Goal: Task Accomplishment & Management: Manage account settings

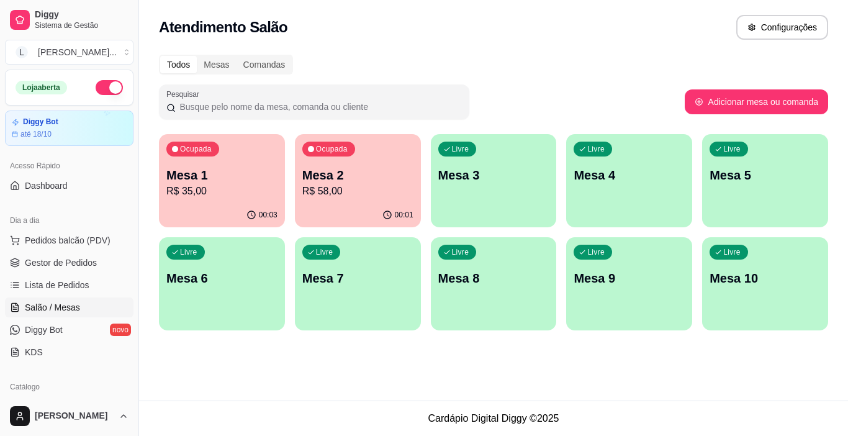
click at [230, 159] on div "Ocupada Mesa 1 R$ 35,00" at bounding box center [222, 168] width 126 height 69
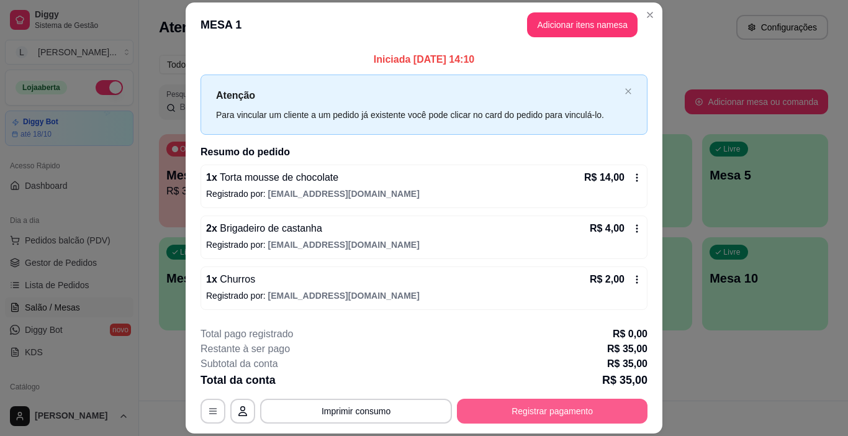
click at [554, 408] on button "Registrar pagamento" at bounding box center [552, 410] width 190 height 25
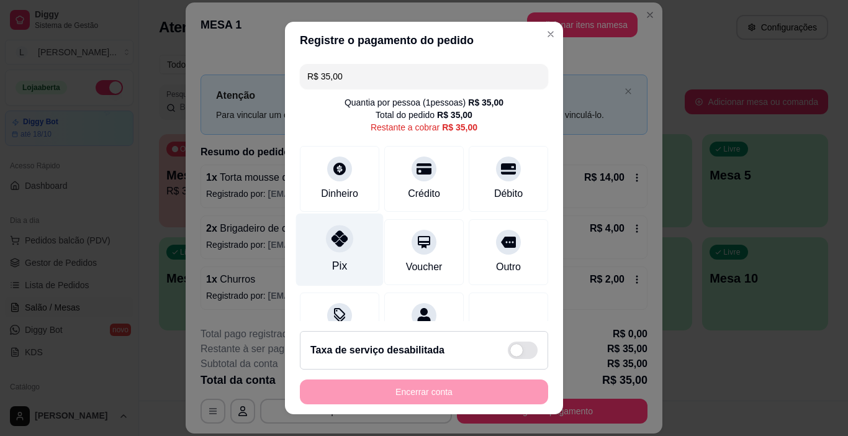
click at [331, 238] on icon at bounding box center [339, 238] width 16 height 16
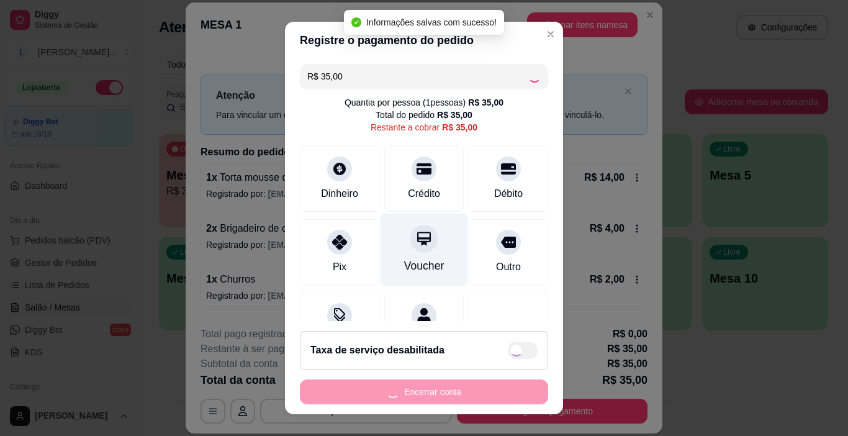
type input "R$ 0,00"
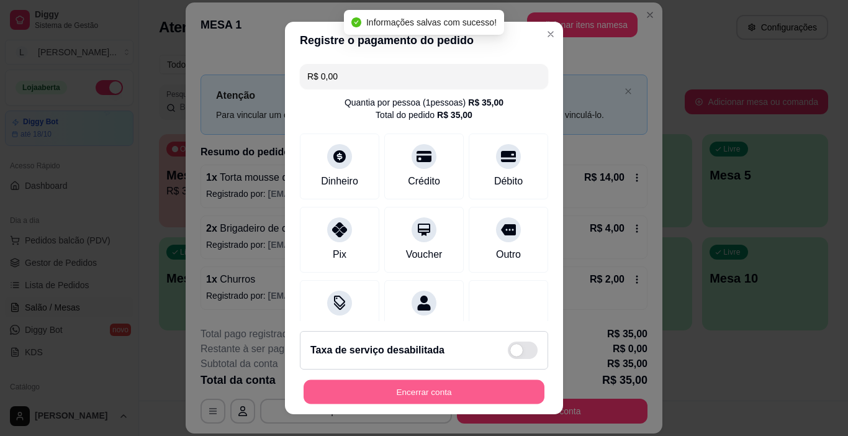
click at [423, 389] on button "Encerrar conta" at bounding box center [423, 392] width 241 height 24
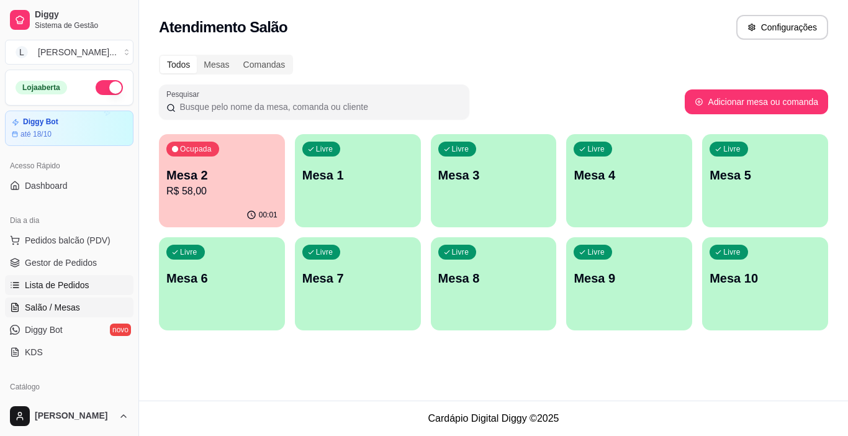
click at [92, 294] on link "Lista de Pedidos" at bounding box center [69, 285] width 128 height 20
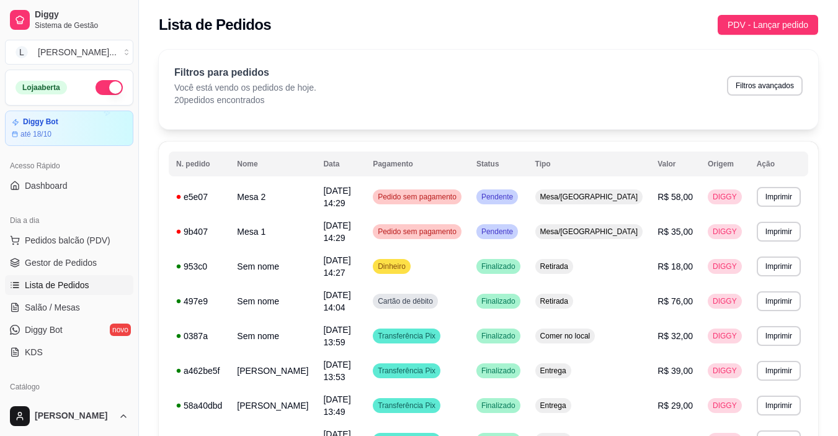
click at [87, 296] on ul "Pedidos balcão (PDV) Gestor de Pedidos Lista de Pedidos Salão / Mesas Diggy Bot…" at bounding box center [69, 296] width 128 height 132
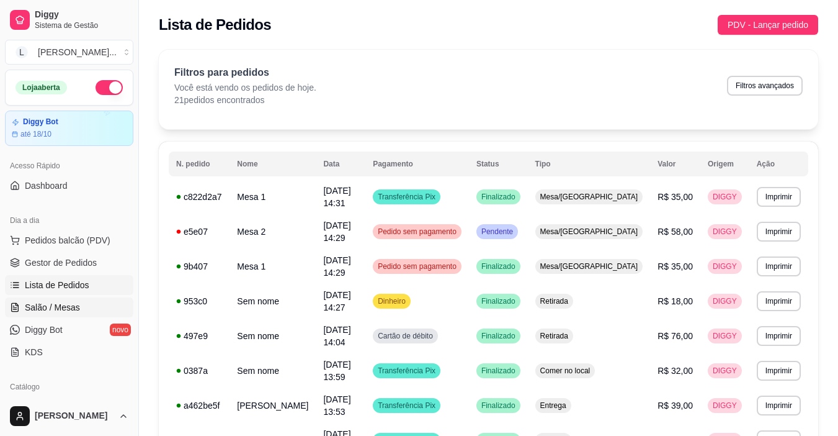
click at [86, 298] on link "Salão / Mesas" at bounding box center [69, 307] width 128 height 20
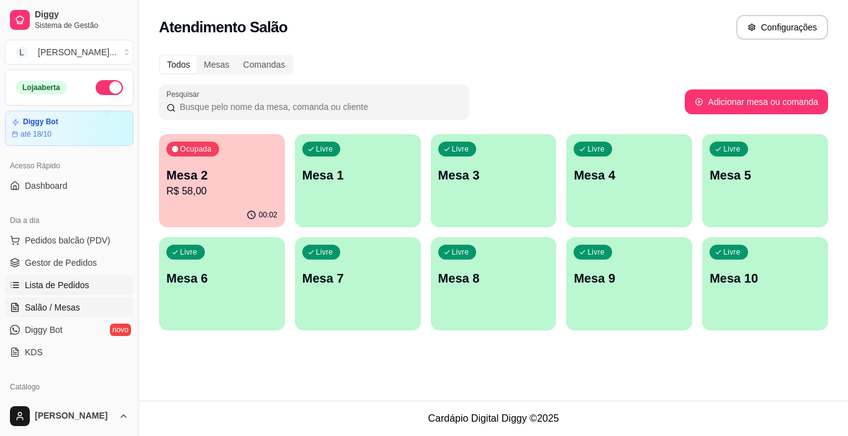
click at [89, 286] on link "Lista de Pedidos" at bounding box center [69, 285] width 128 height 20
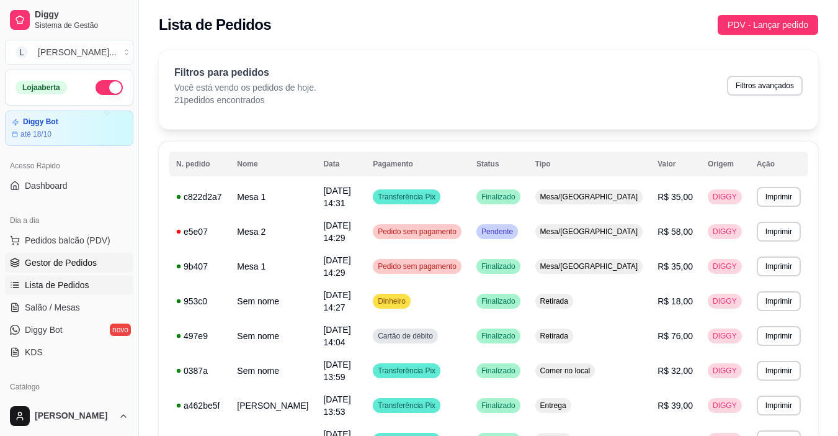
click at [117, 264] on link "Gestor de Pedidos" at bounding box center [69, 263] width 128 height 20
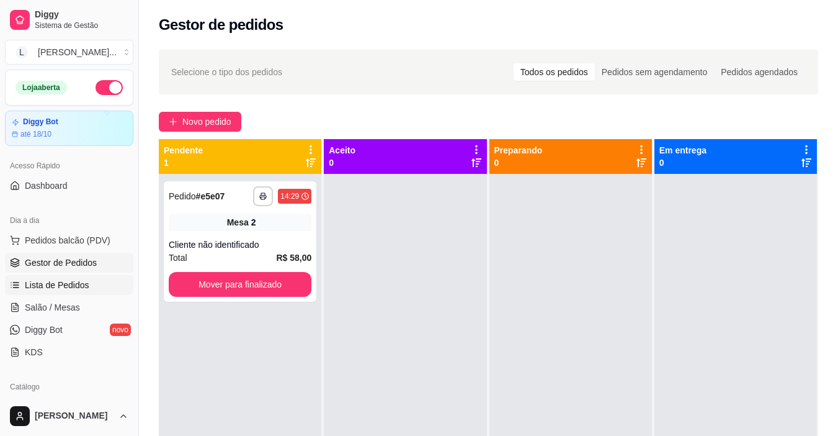
click at [94, 279] on link "Lista de Pedidos" at bounding box center [69, 285] width 128 height 20
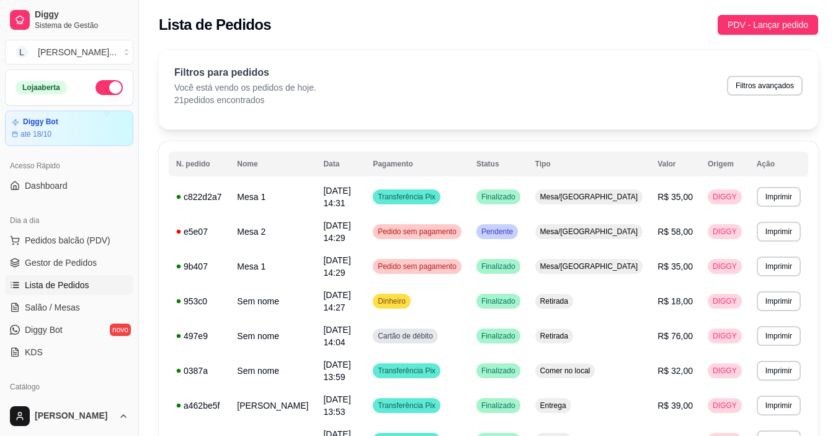
drag, startPoint x: 134, startPoint y: 123, endPoint x: 132, endPoint y: 134, distance: 11.3
click at [132, 134] on div "Diggy Sistema de Gestão L [PERSON_NAME] ... Loja aberta Diggy Bot até 18/10 Ace…" at bounding box center [69, 218] width 138 height 436
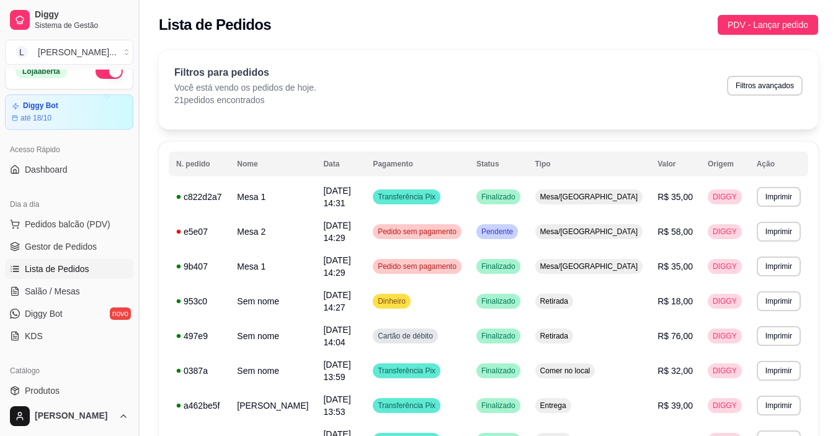
scroll to position [13, 0]
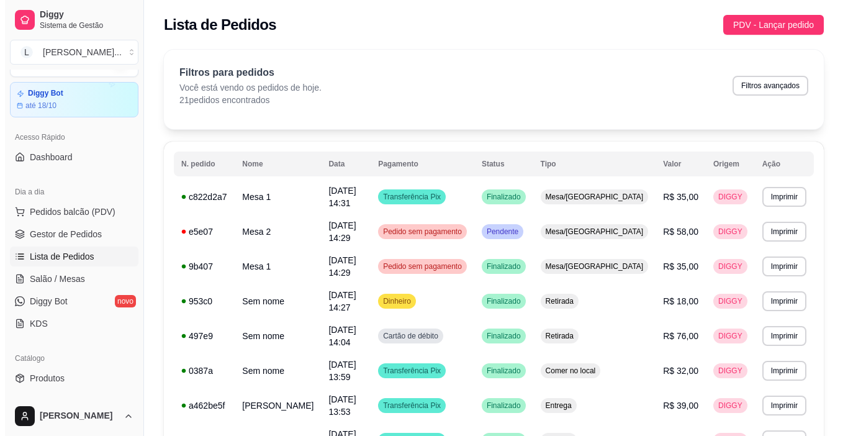
scroll to position [0, 0]
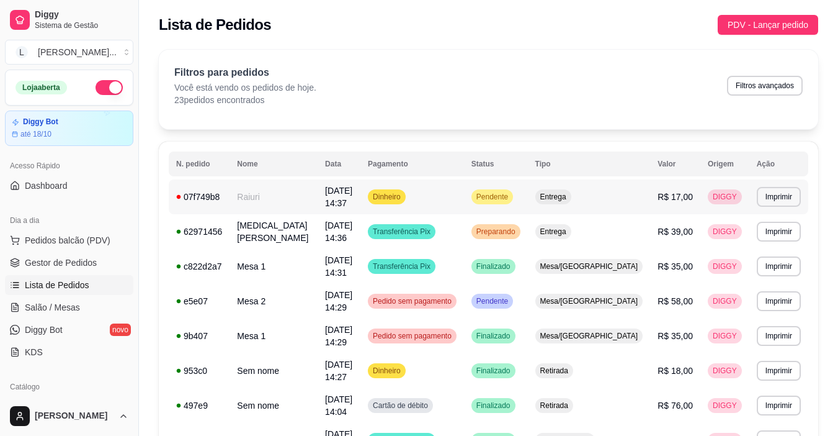
click at [360, 199] on td "[DATE] 14:37" at bounding box center [339, 196] width 43 height 35
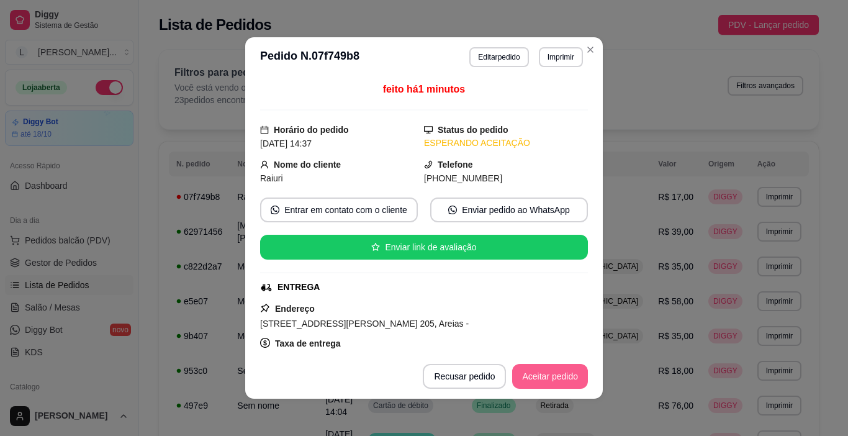
click at [533, 374] on button "Aceitar pedido" at bounding box center [550, 376] width 76 height 25
click at [532, 384] on button "Mover para preparo" at bounding box center [539, 376] width 93 height 24
click at [559, 53] on button "Imprimir" at bounding box center [561, 57] width 44 height 20
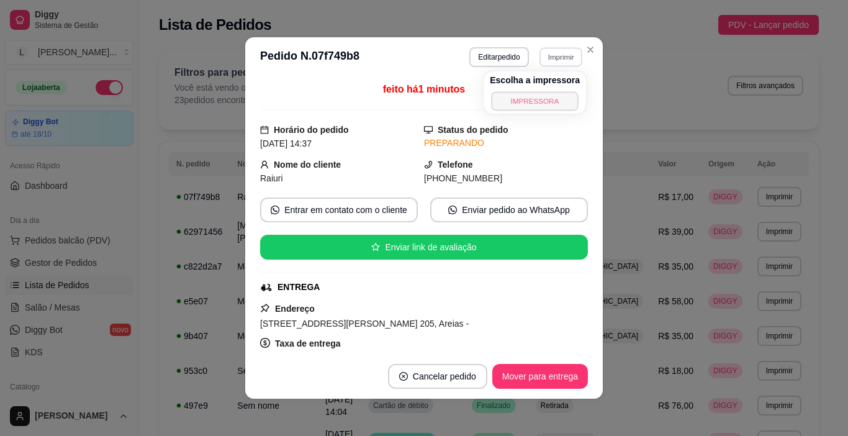
click at [538, 109] on button "IMPRESSORA" at bounding box center [534, 100] width 87 height 19
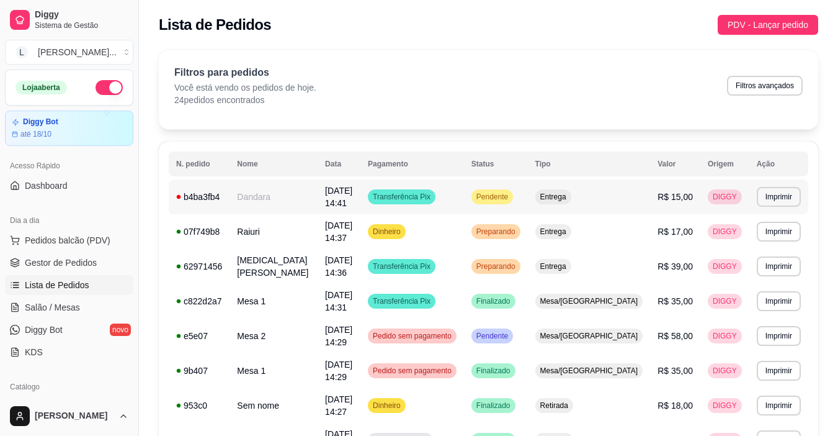
click at [360, 199] on td "[DATE] 14:41" at bounding box center [339, 196] width 43 height 35
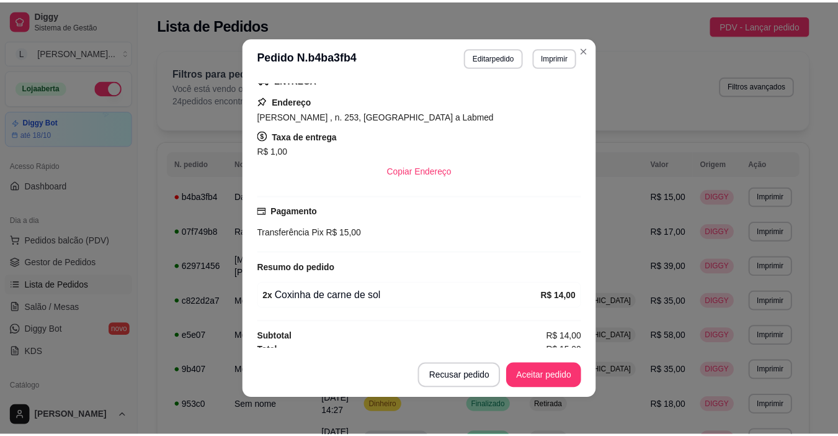
scroll to position [215, 0]
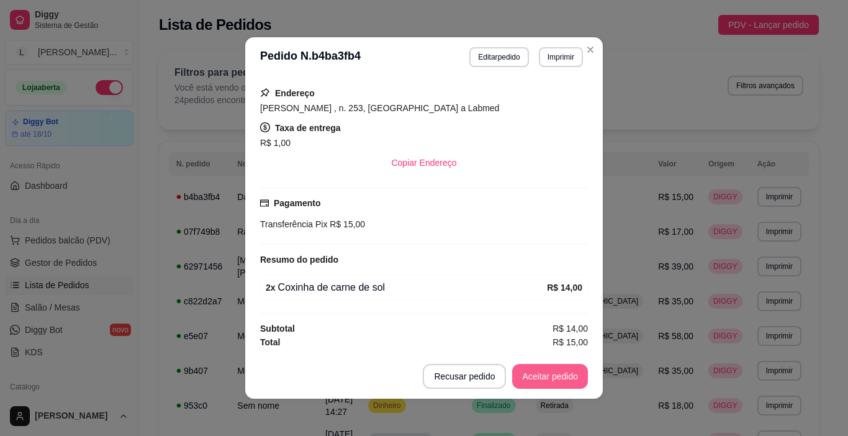
click at [534, 379] on button "Aceitar pedido" at bounding box center [550, 376] width 76 height 25
click at [532, 377] on button "Mover para preparo" at bounding box center [539, 376] width 96 height 25
click at [551, 61] on button "Imprimir" at bounding box center [561, 57] width 44 height 20
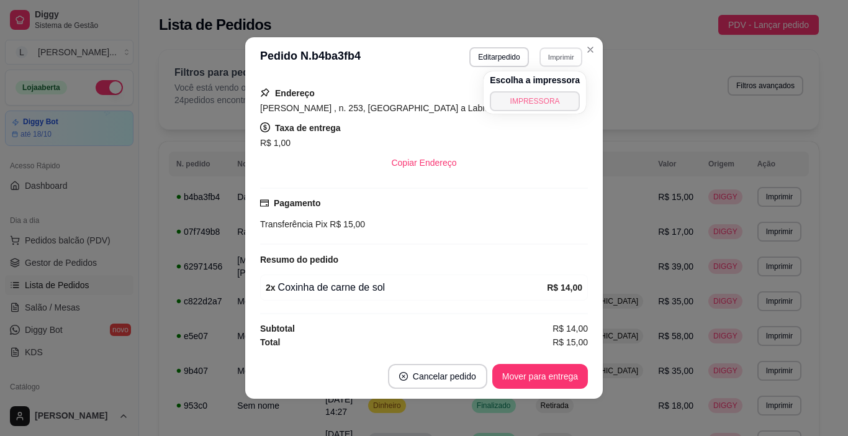
click at [542, 99] on button "IMPRESSORA" at bounding box center [535, 101] width 90 height 20
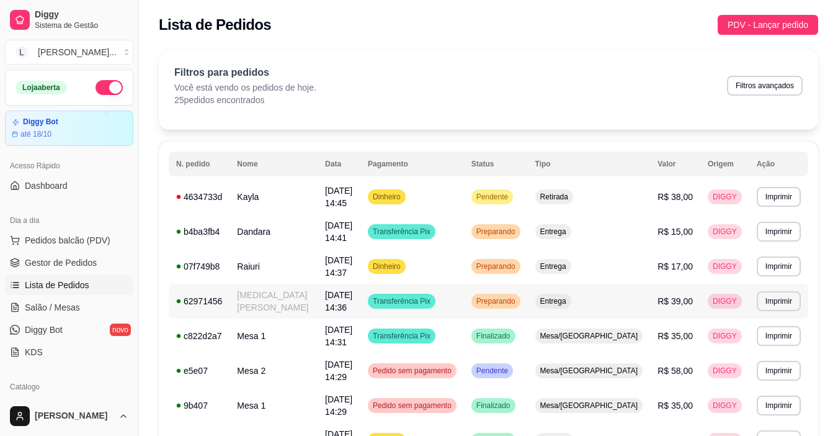
click at [464, 299] on td "Transferência Pix" at bounding box center [412, 301] width 104 height 35
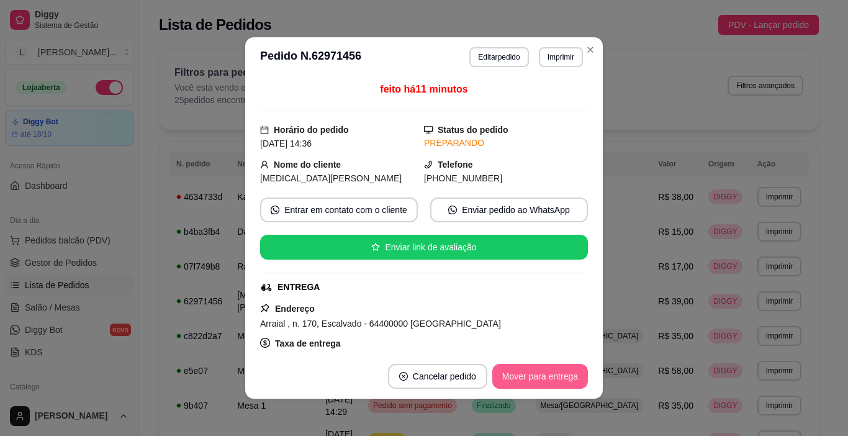
click at [559, 375] on button "Mover para entrega" at bounding box center [540, 376] width 96 height 25
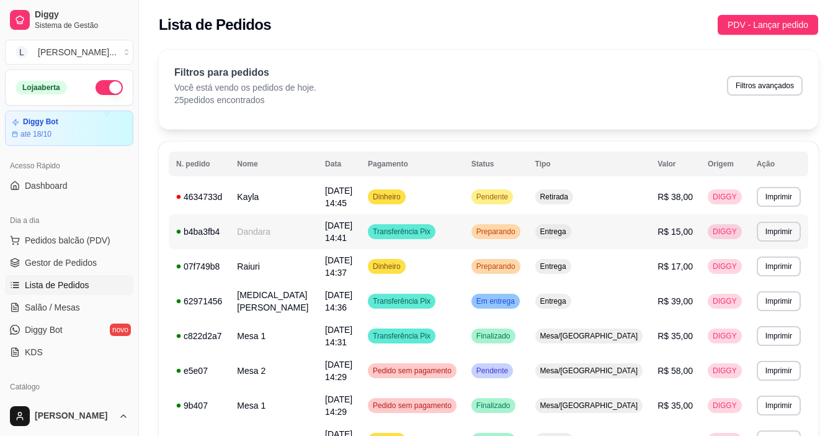
click at [464, 235] on td "Transferência Pix" at bounding box center [412, 231] width 104 height 35
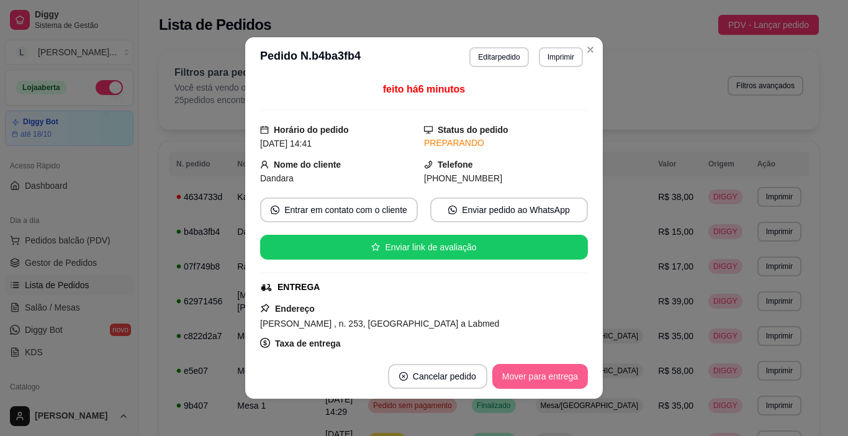
click at [537, 383] on button "Mover para entrega" at bounding box center [540, 376] width 96 height 25
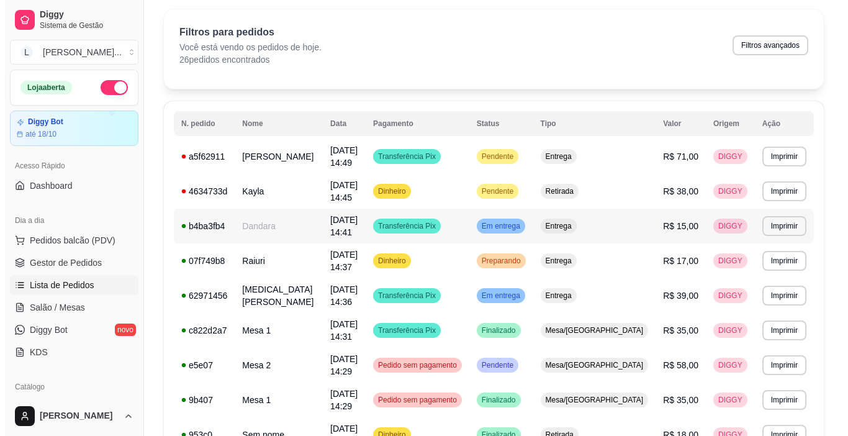
scroll to position [62, 0]
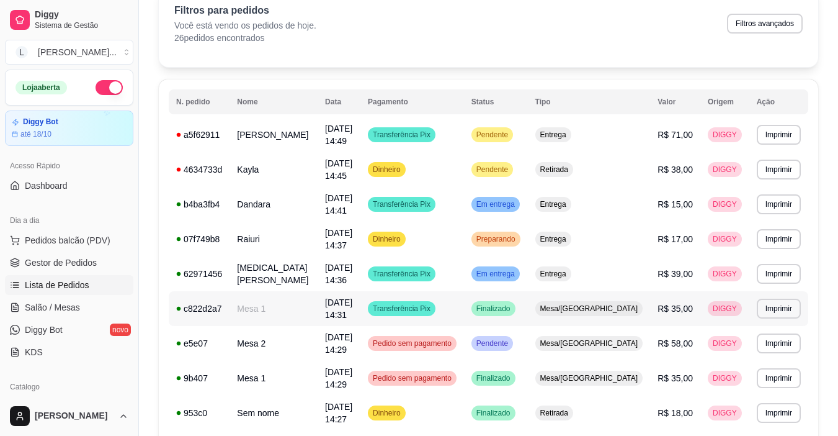
click at [464, 311] on td "Transferência Pix" at bounding box center [412, 308] width 104 height 35
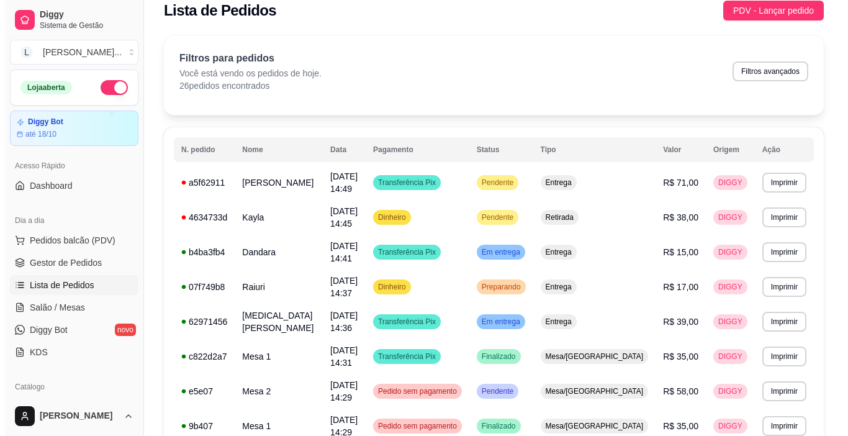
scroll to position [0, 0]
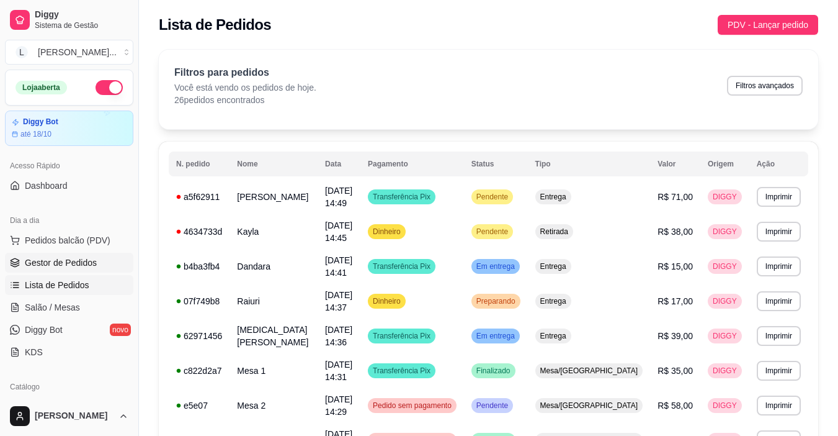
click at [68, 264] on span "Gestor de Pedidos" at bounding box center [61, 262] width 72 height 12
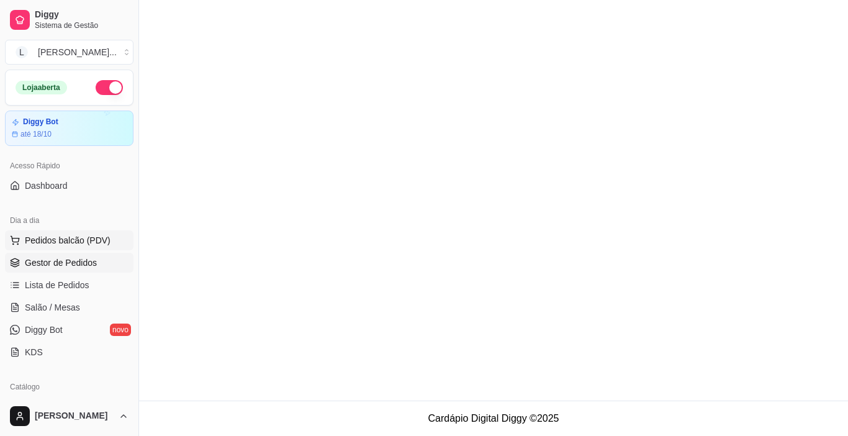
click at [70, 244] on span "Pedidos balcão (PDV)" at bounding box center [68, 240] width 86 height 12
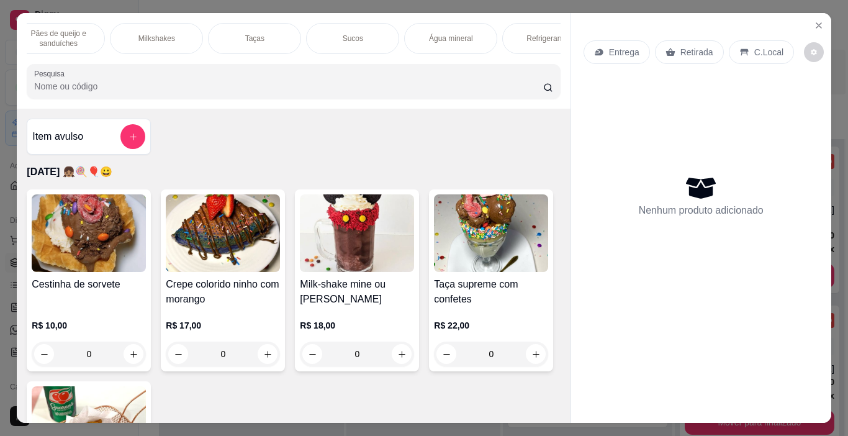
scroll to position [0, 1480]
click at [143, 40] on div "Milkshakes" at bounding box center [161, 38] width 93 height 31
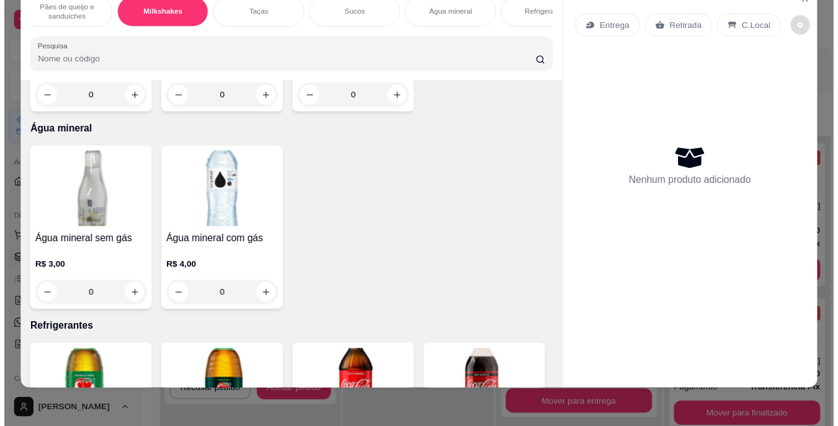
scroll to position [0, 0]
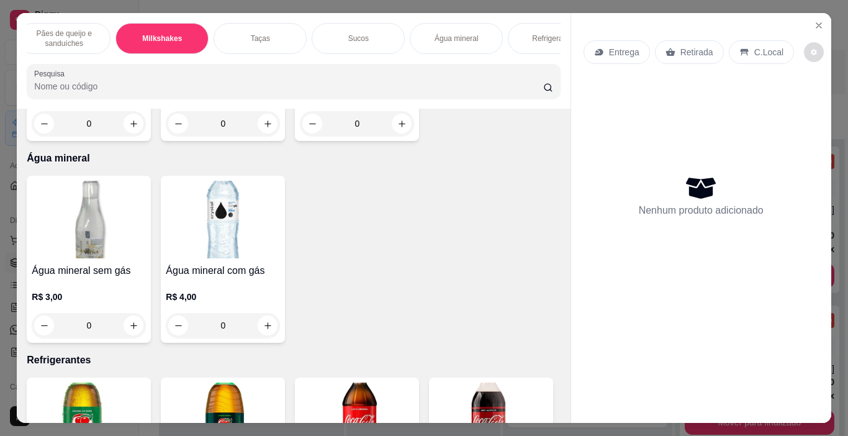
click at [813, 21] on icon "Close" at bounding box center [818, 25] width 10 height 10
click at [816, 23] on icon "Close" at bounding box center [818, 25] width 5 height 5
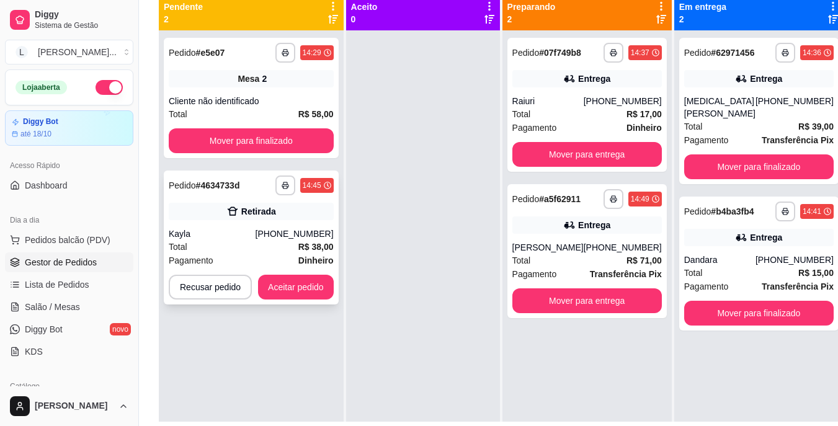
scroll to position [74, 0]
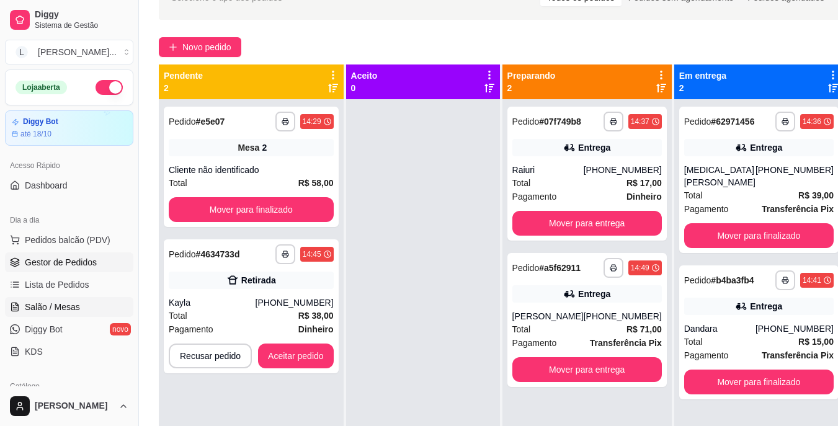
click at [77, 308] on span "Salão / Mesas" at bounding box center [52, 307] width 55 height 12
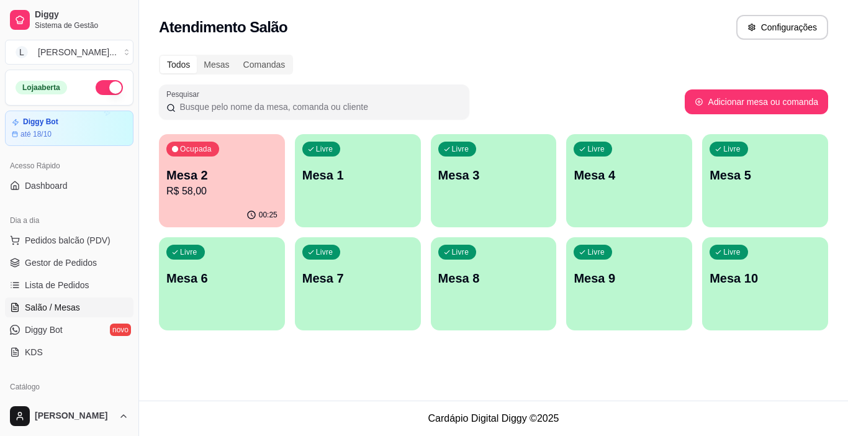
click at [603, 188] on div "Livre Mesa 4" at bounding box center [629, 173] width 126 height 78
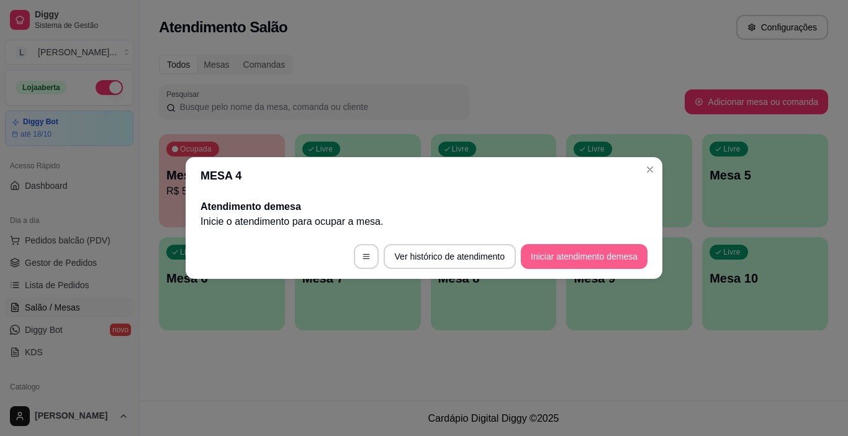
click at [588, 257] on button "Iniciar atendimento de mesa" at bounding box center [584, 256] width 127 height 25
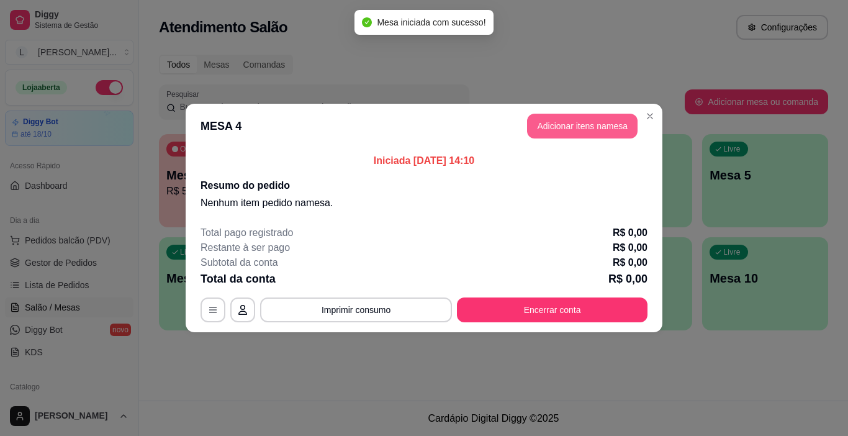
click at [573, 125] on button "Adicionar itens na mesa" at bounding box center [582, 126] width 110 height 25
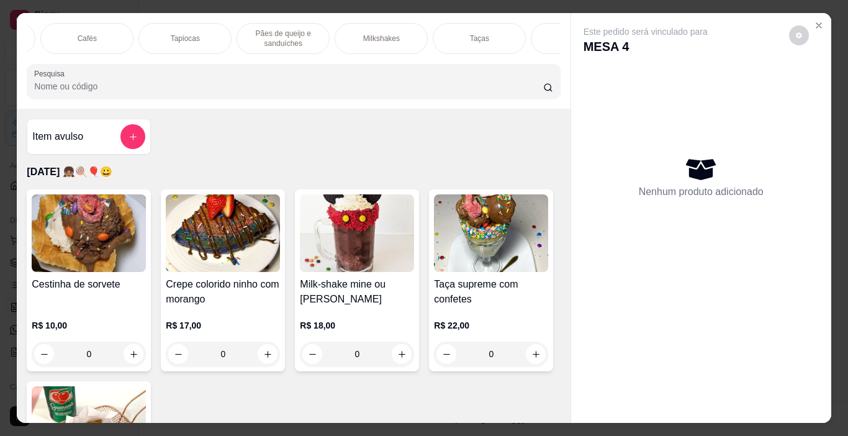
scroll to position [0, 1308]
click at [354, 32] on div "Milkshakes" at bounding box center [333, 38] width 93 height 31
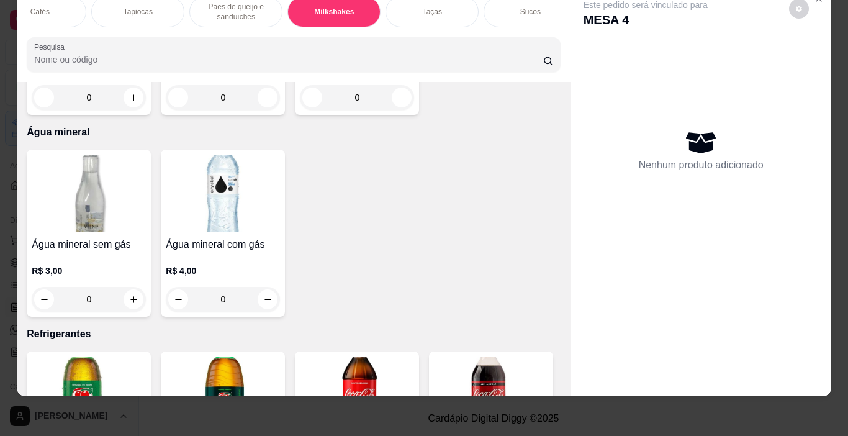
scroll to position [5896, 0]
type input "1"
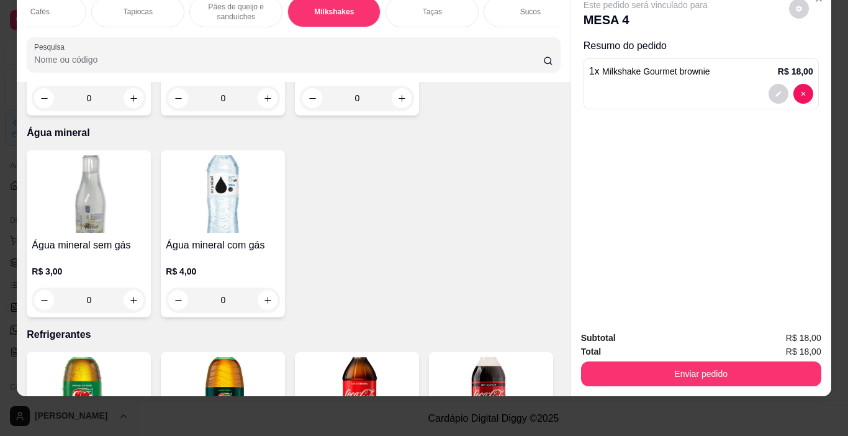
scroll to position [6020, 0]
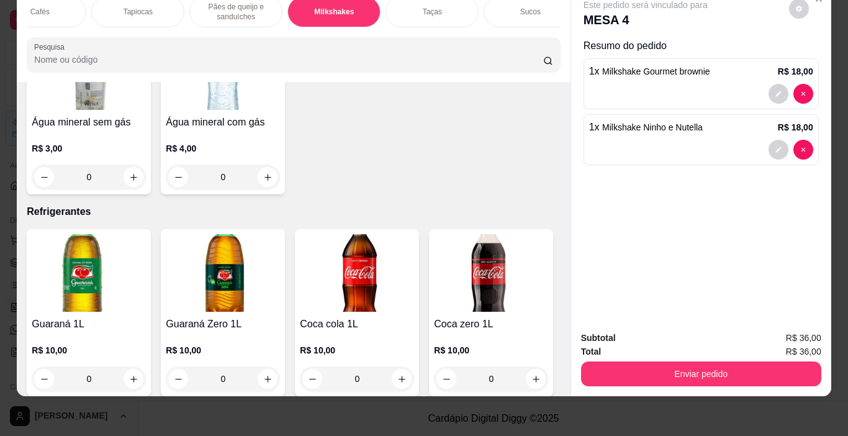
type input "1"
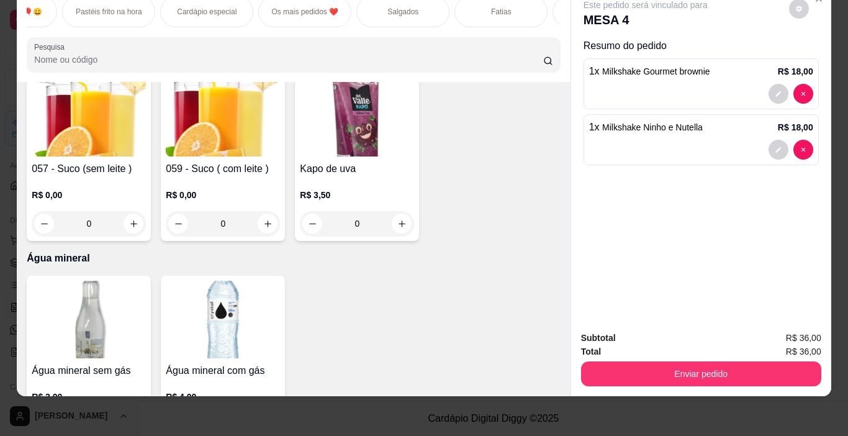
scroll to position [0, 11]
click at [439, 10] on div "Salgados" at bounding box center [454, 11] width 93 height 31
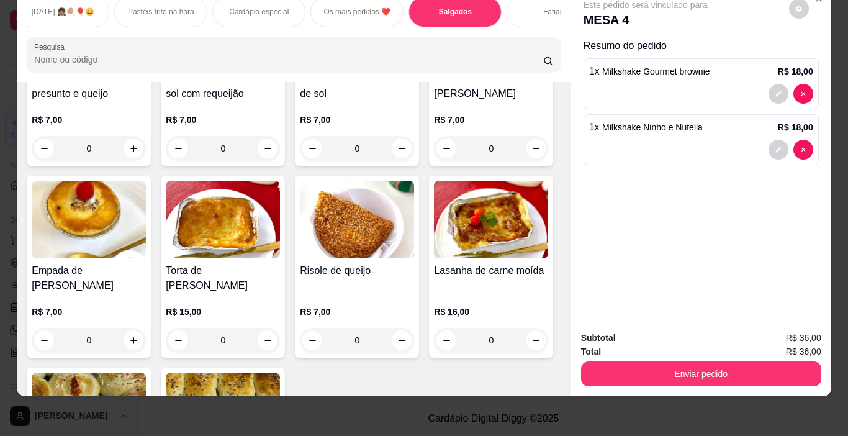
scroll to position [1400, 0]
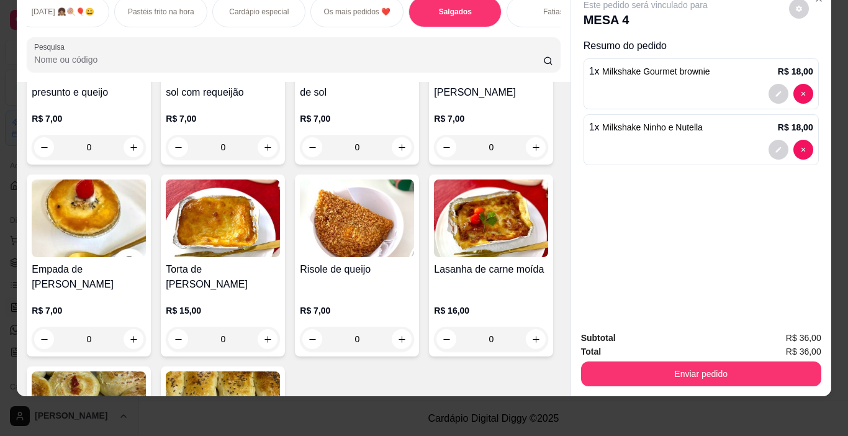
type input "1"
click at [677, 365] on button "Enviar pedido" at bounding box center [701, 373] width 240 height 25
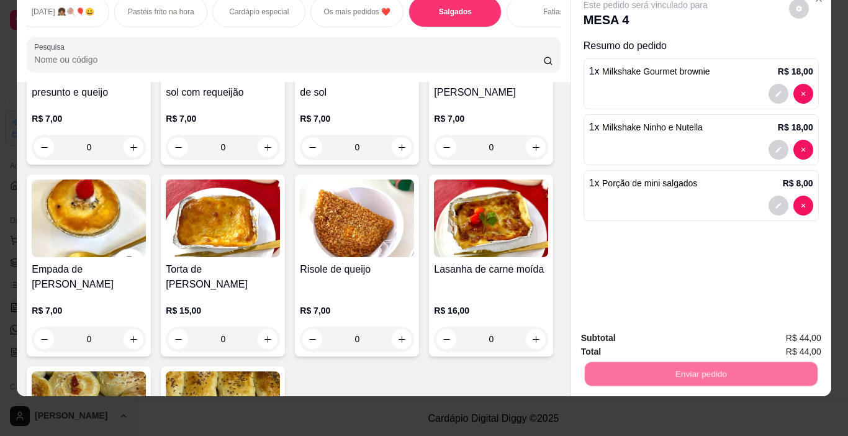
click at [799, 329] on button "Enviar pedido" at bounding box center [788, 334] width 70 height 24
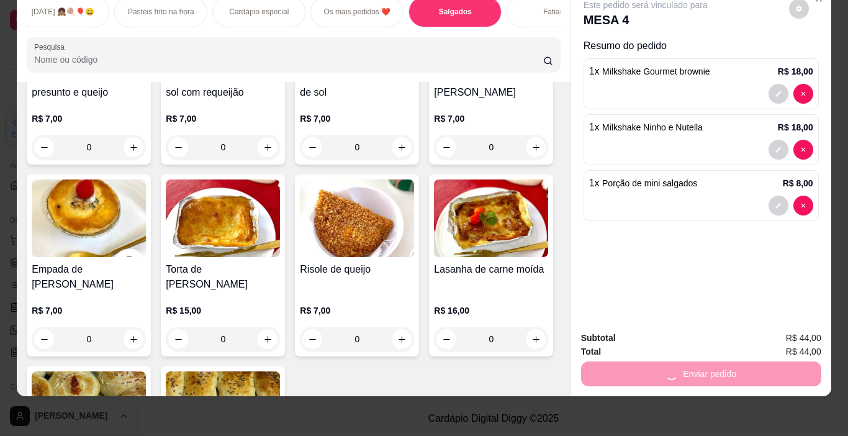
click at [794, 334] on button "Enviar pedido" at bounding box center [788, 334] width 70 height 24
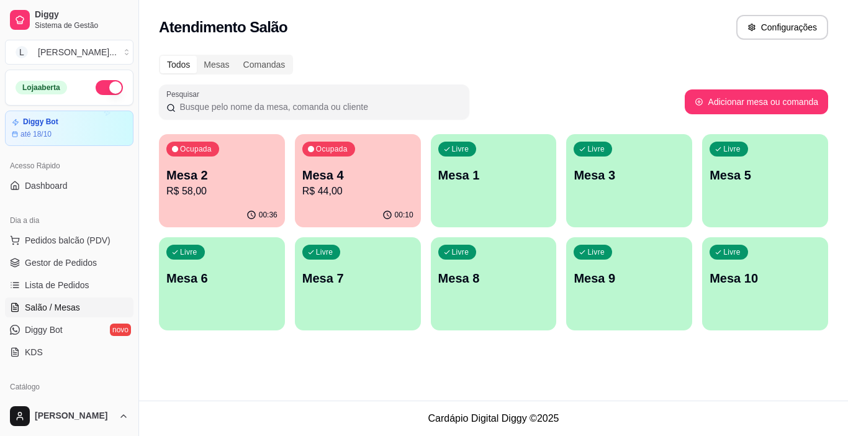
click at [239, 181] on p "Mesa 2" at bounding box center [221, 174] width 111 height 17
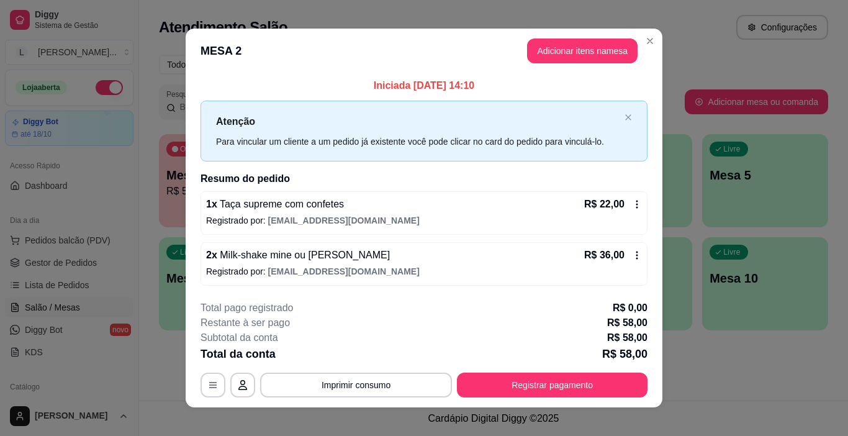
scroll to position [0, 0]
click at [589, 55] on button "Adicionar itens na mesa" at bounding box center [582, 50] width 110 height 25
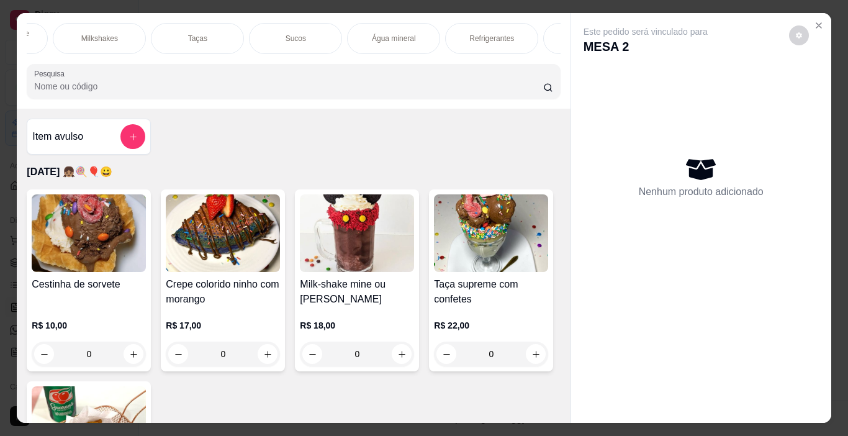
scroll to position [0, 1551]
click at [399, 36] on p "Água mineral" at bounding box center [386, 39] width 44 height 10
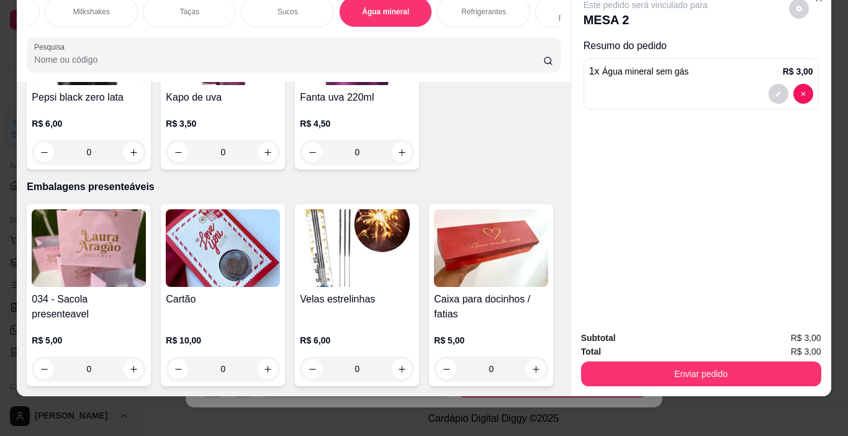
type input "1"
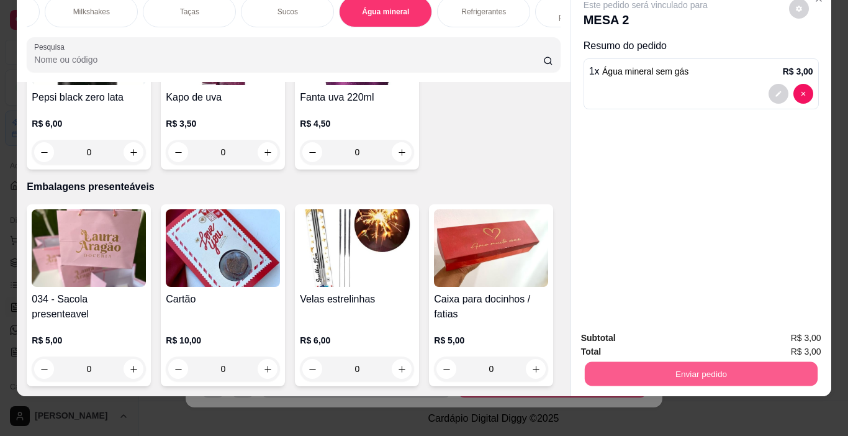
click at [678, 362] on button "Enviar pedido" at bounding box center [700, 374] width 233 height 24
click at [786, 329] on button "Enviar pedido" at bounding box center [788, 334] width 70 height 24
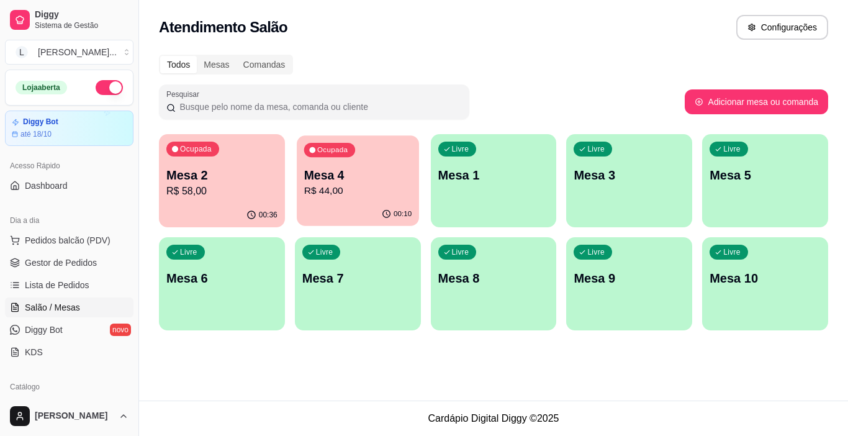
click at [359, 187] on p "R$ 44,00" at bounding box center [356, 191] width 107 height 14
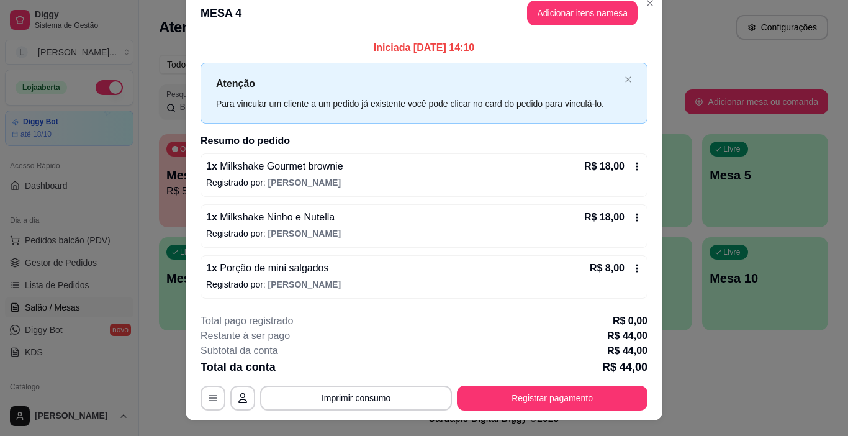
scroll to position [0, 0]
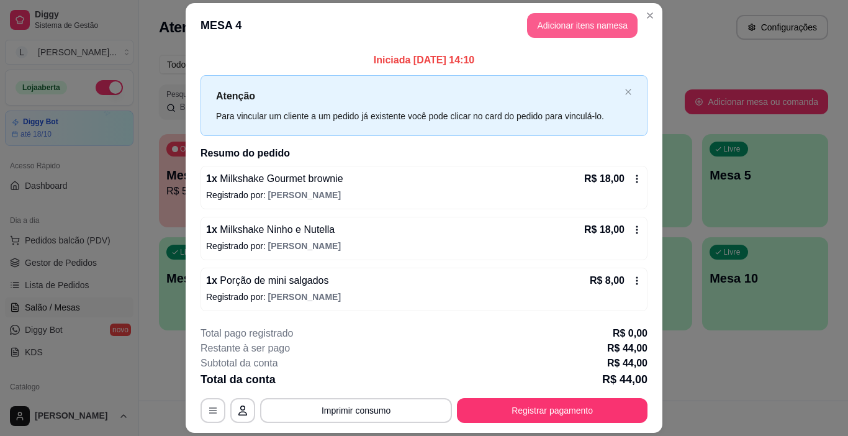
click at [542, 19] on button "Adicionar itens na mesa" at bounding box center [582, 25] width 110 height 25
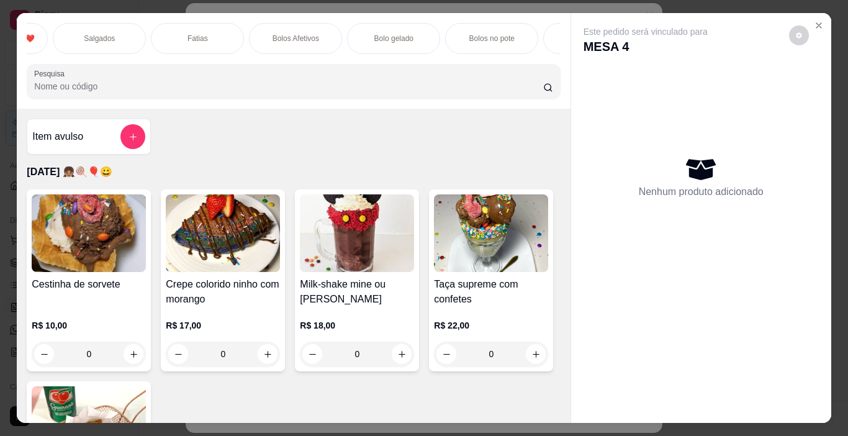
click at [188, 62] on div "[DATE] 👧🏽🍭🎈😀 Pastéis frito na hora Cardápio especial Os mais pedidos ❤️ Salgado…" at bounding box center [293, 61] width 553 height 96
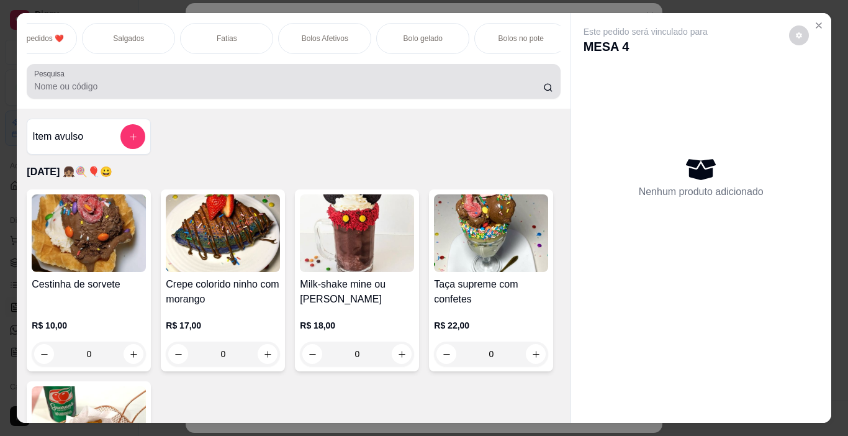
drag, startPoint x: 176, startPoint y: 62, endPoint x: 53, endPoint y: 71, distance: 123.8
click at [53, 71] on div "[DATE] 👧🏽🍭🎈😀 Pastéis frito na hora Cardápio especial Os mais pedidos ❤️ Salgado…" at bounding box center [293, 61] width 553 height 96
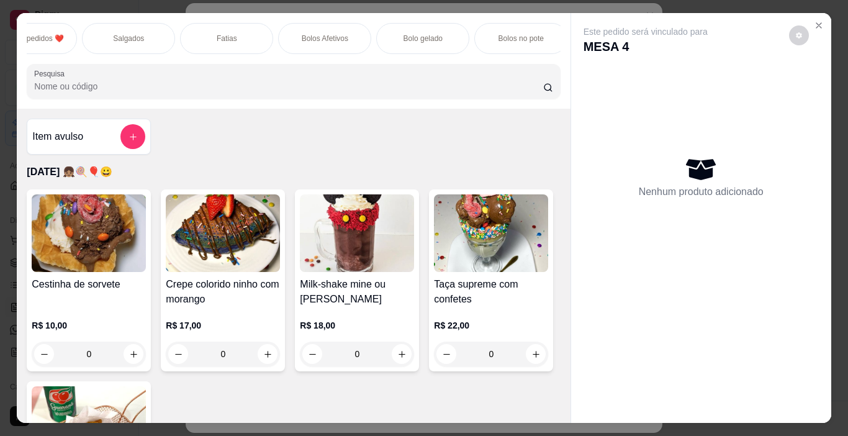
click at [120, 36] on p "Salgados" at bounding box center [128, 39] width 31 height 10
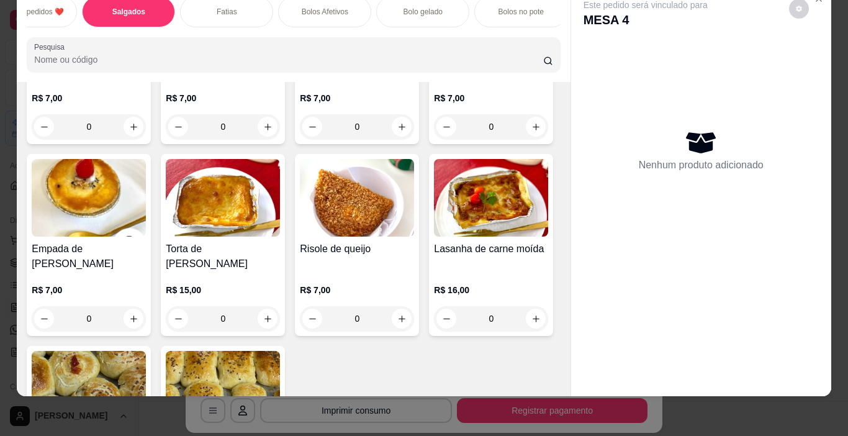
scroll to position [1462, 0]
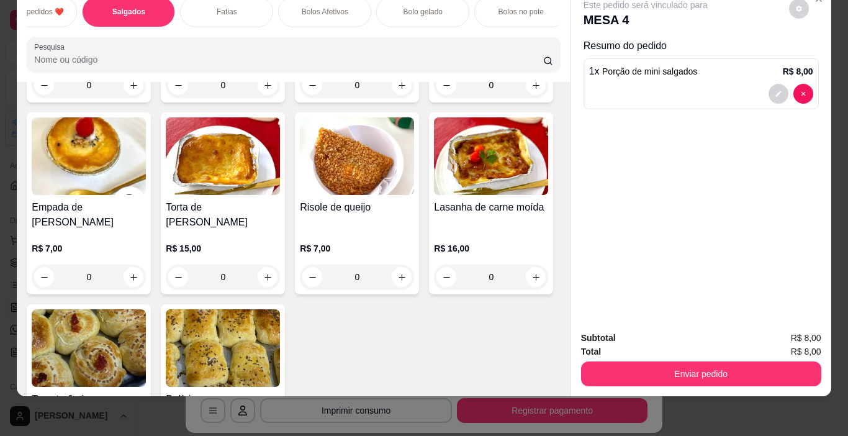
type input "1"
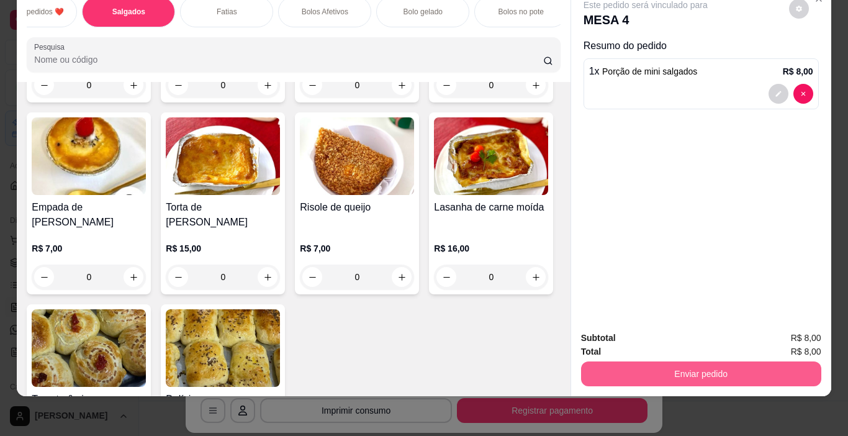
click at [666, 367] on button "Enviar pedido" at bounding box center [701, 373] width 240 height 25
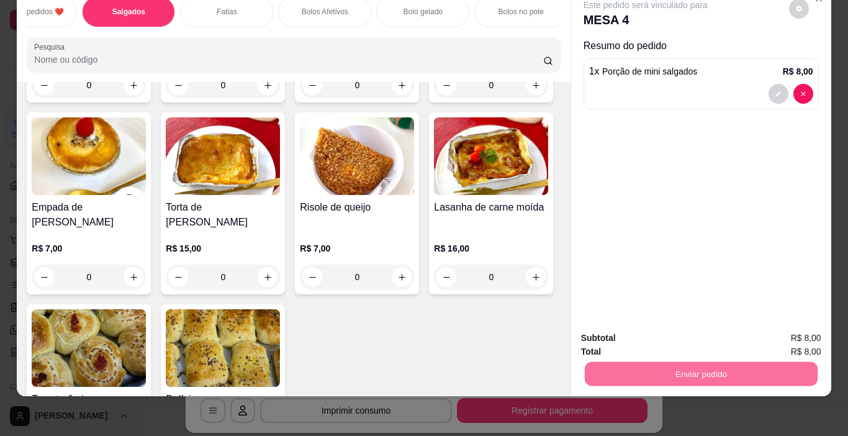
click at [794, 329] on button "Enviar pedido" at bounding box center [788, 334] width 70 height 24
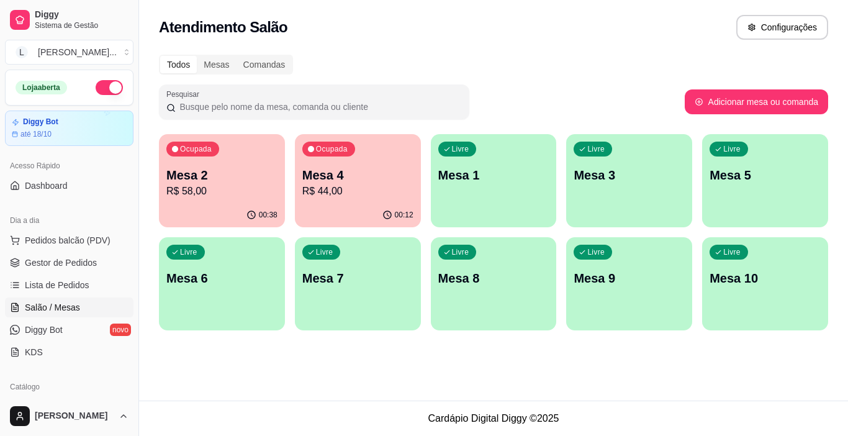
click at [349, 186] on p "R$ 44,00" at bounding box center [357, 191] width 111 height 15
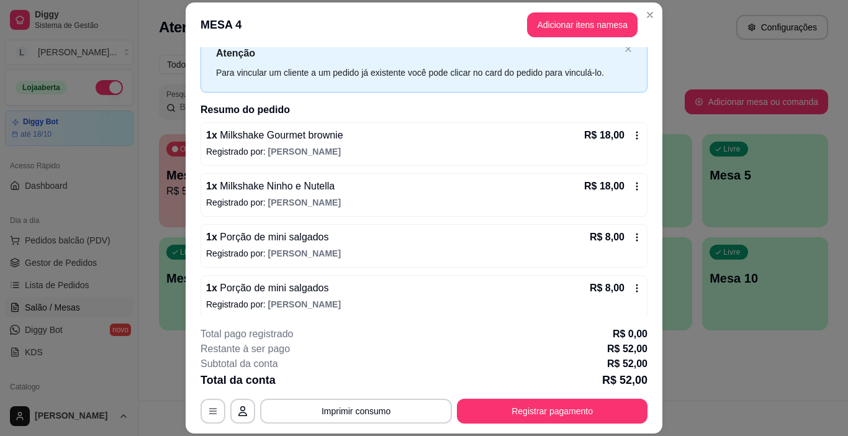
scroll to position [48, 0]
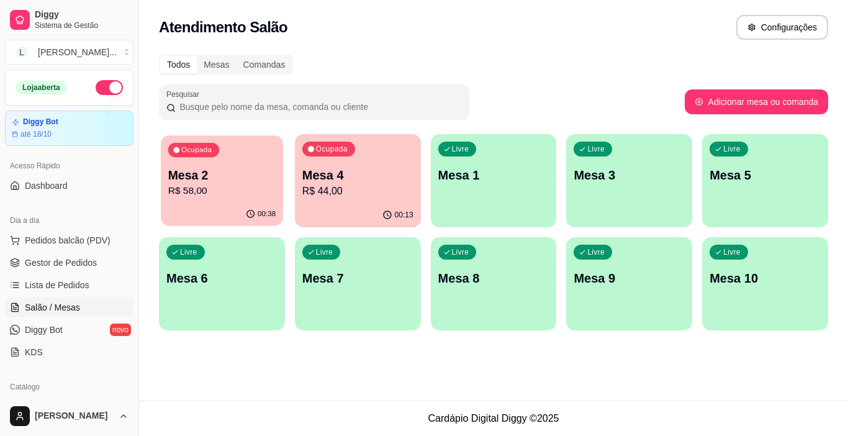
click at [259, 184] on p "R$ 58,00" at bounding box center [221, 191] width 107 height 14
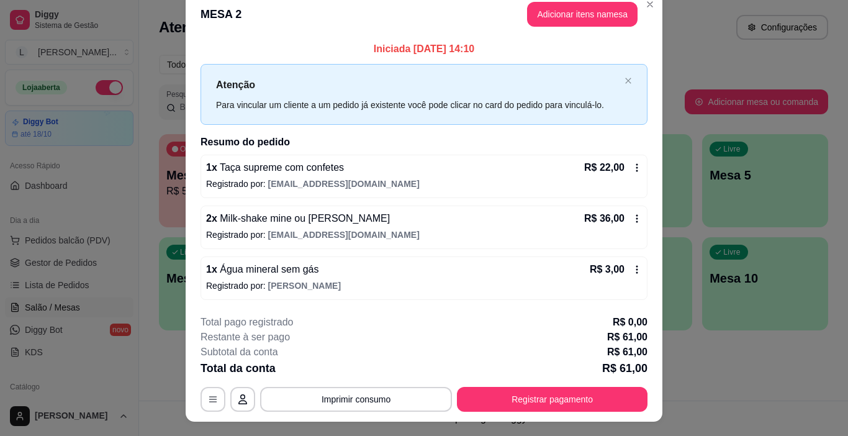
scroll to position [0, 0]
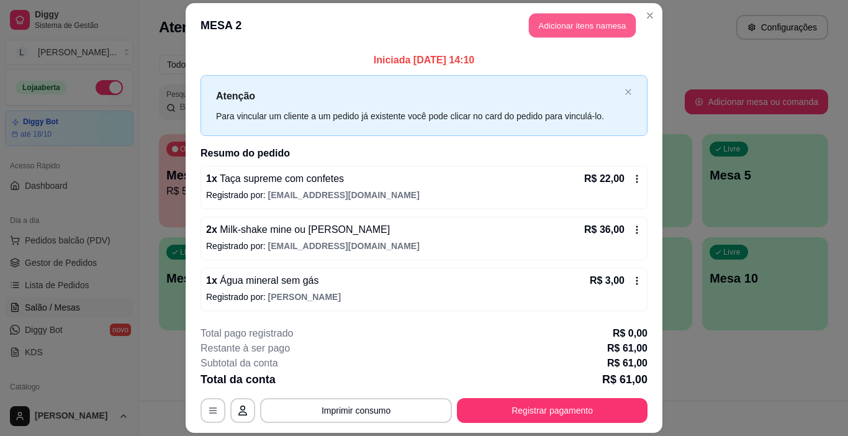
click at [573, 31] on button "Adicionar itens na mesa" at bounding box center [582, 26] width 107 height 24
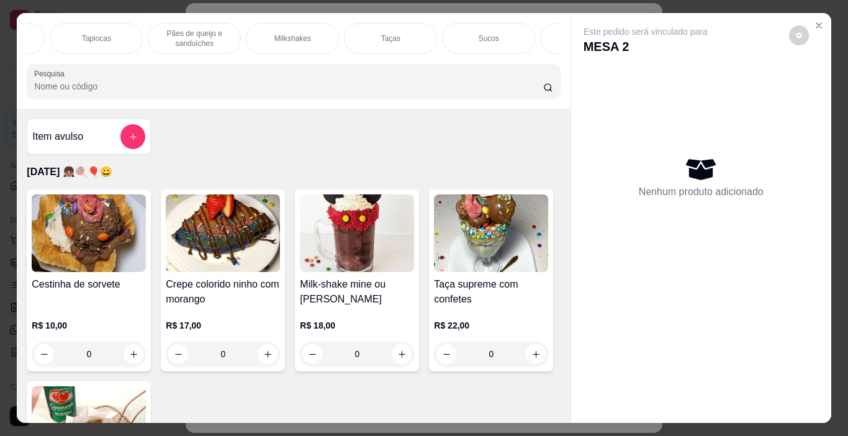
scroll to position [0, 1368]
click at [530, 31] on div "Água mineral" at bounding box center [567, 38] width 93 height 31
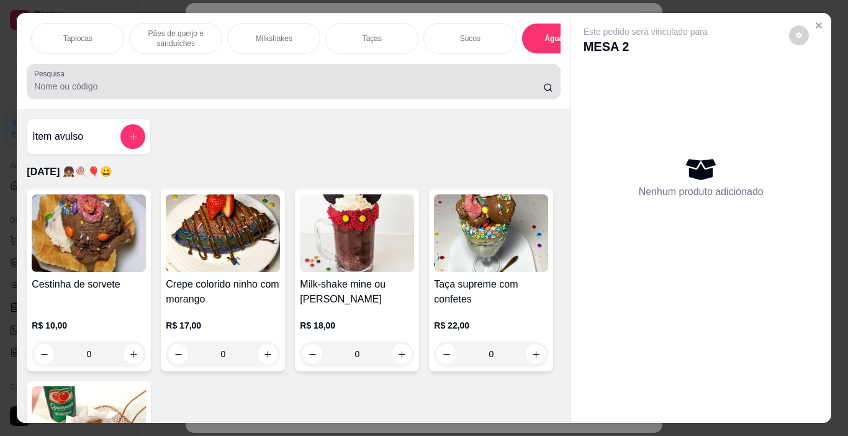
scroll to position [31, 0]
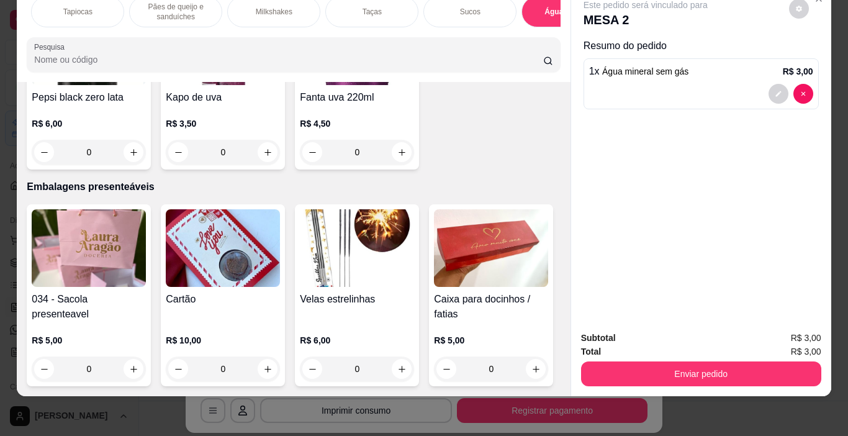
type input "1"
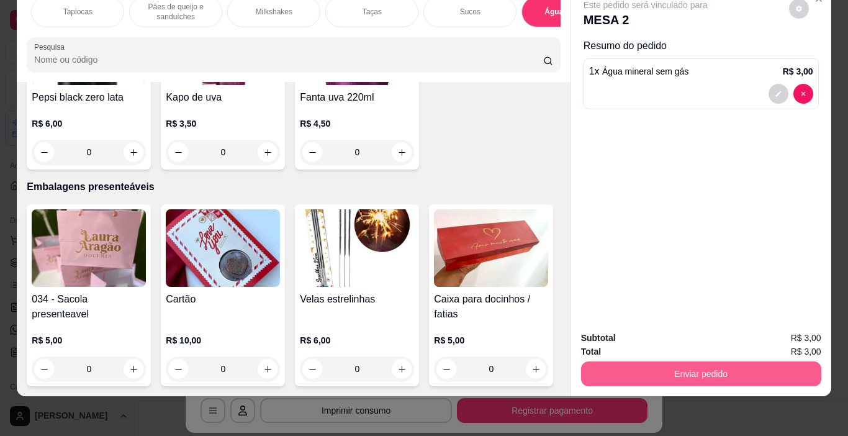
click at [663, 363] on button "Enviar pedido" at bounding box center [701, 373] width 240 height 25
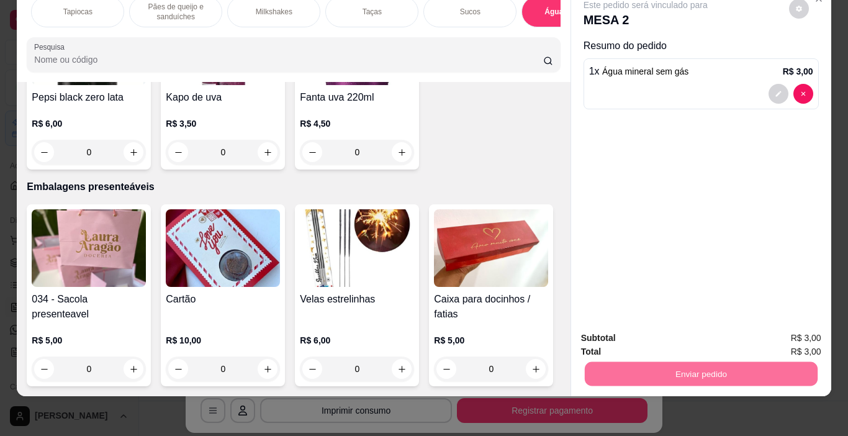
click at [779, 334] on button "Enviar pedido" at bounding box center [788, 334] width 70 height 24
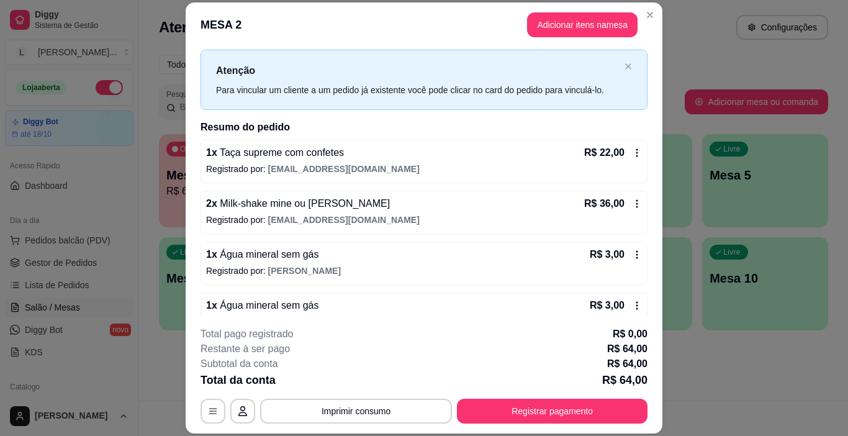
scroll to position [48, 0]
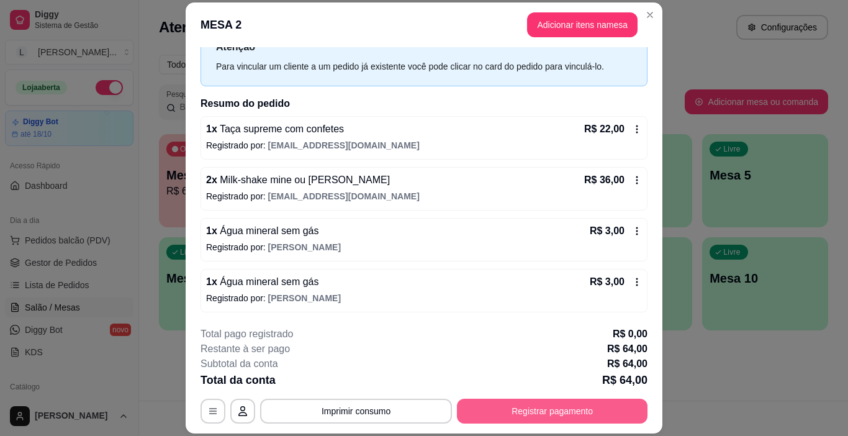
click at [569, 413] on button "Registrar pagamento" at bounding box center [552, 410] width 190 height 25
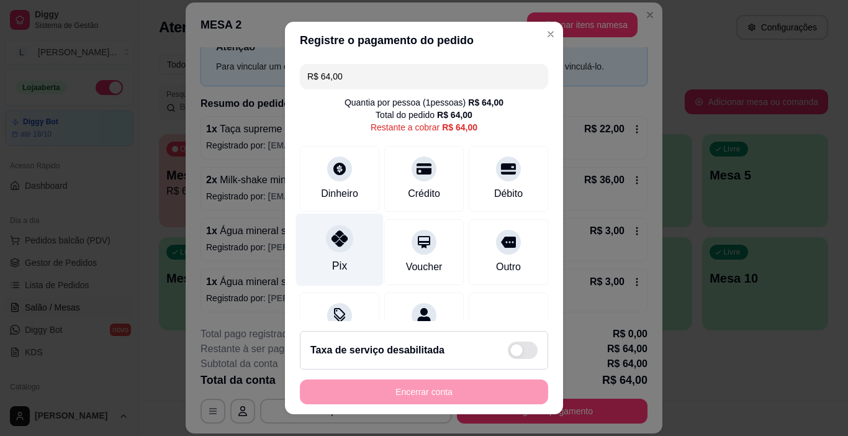
click at [334, 251] on div at bounding box center [339, 238] width 27 height 27
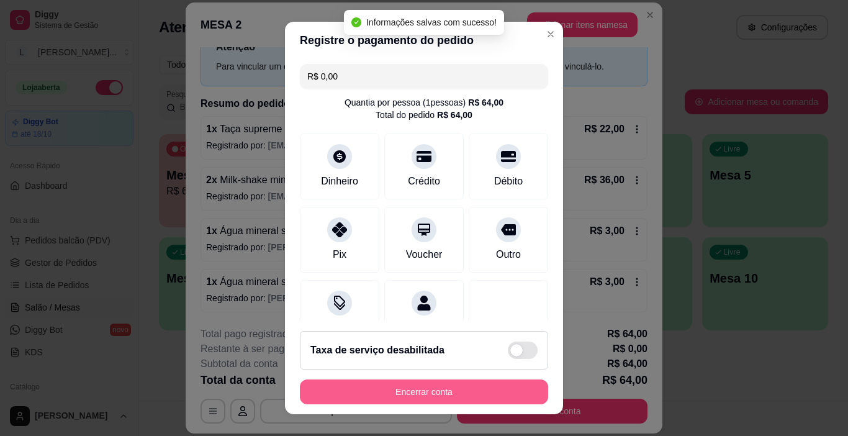
type input "R$ 0,00"
click at [414, 397] on button "Encerrar conta" at bounding box center [423, 392] width 241 height 24
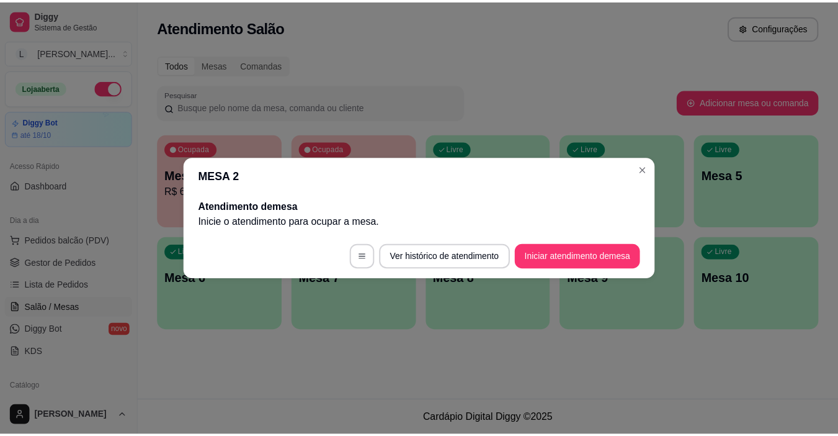
scroll to position [0, 0]
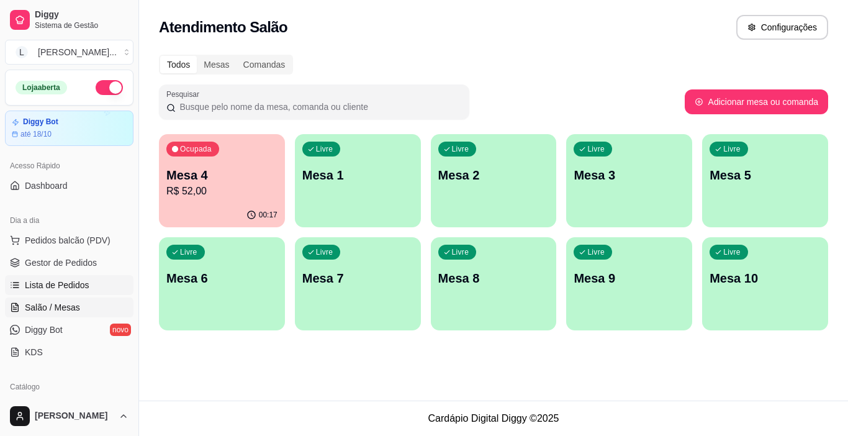
click at [86, 285] on span "Lista de Pedidos" at bounding box center [57, 285] width 65 height 12
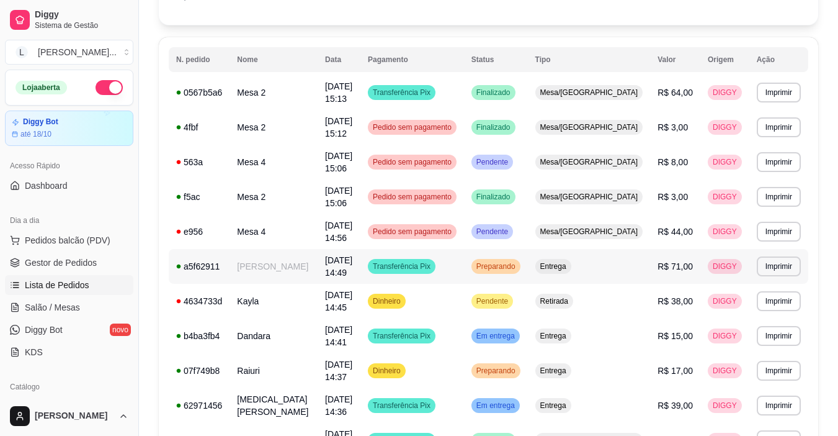
scroll to position [124, 0]
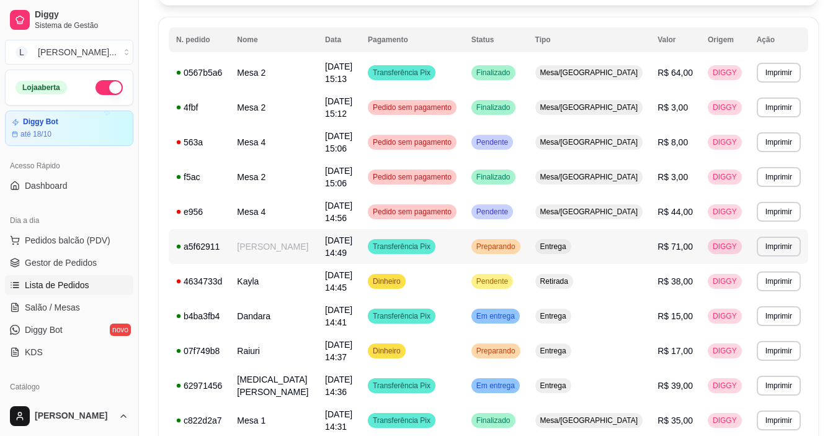
click at [464, 244] on td "Transferência Pix" at bounding box center [412, 246] width 104 height 35
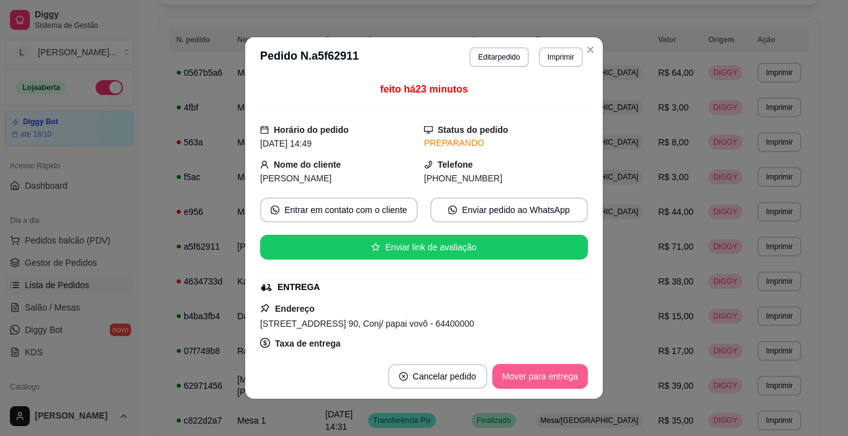
click at [538, 374] on button "Mover para entrega" at bounding box center [540, 376] width 96 height 25
click at [537, 374] on div "Mover para entrega" at bounding box center [531, 376] width 113 height 25
click at [535, 380] on button "Mover para finalizado" at bounding box center [536, 376] width 103 height 25
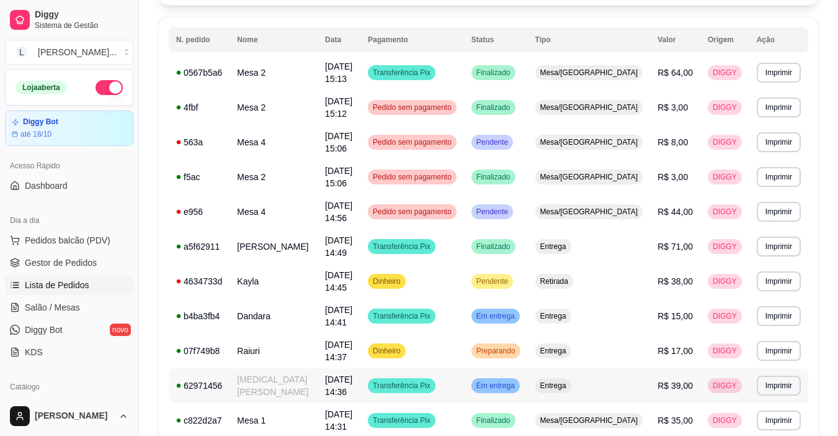
click at [464, 389] on td "Transferência Pix" at bounding box center [412, 385] width 104 height 35
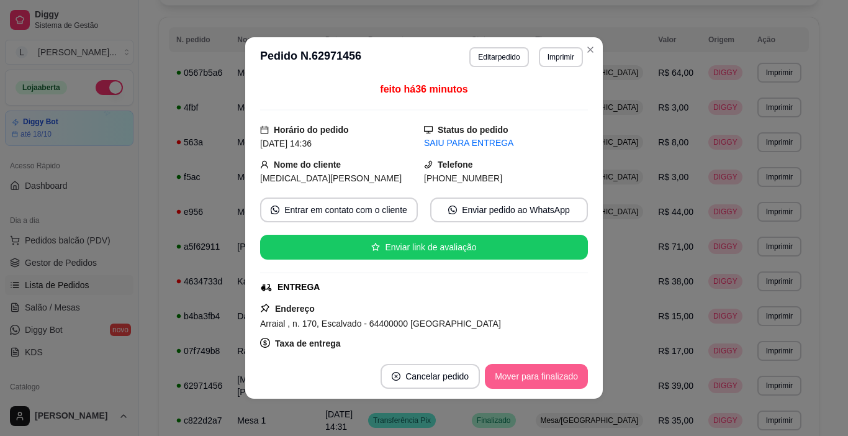
click at [545, 381] on button "Mover para finalizado" at bounding box center [536, 376] width 103 height 25
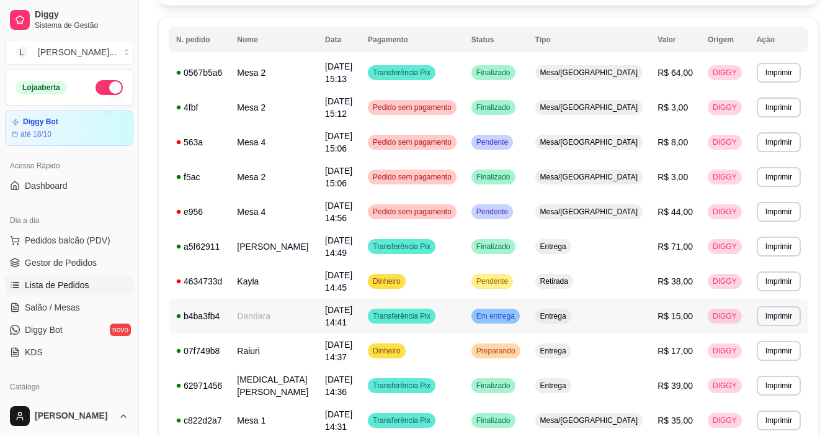
click at [464, 323] on td "Transferência Pix" at bounding box center [412, 315] width 104 height 35
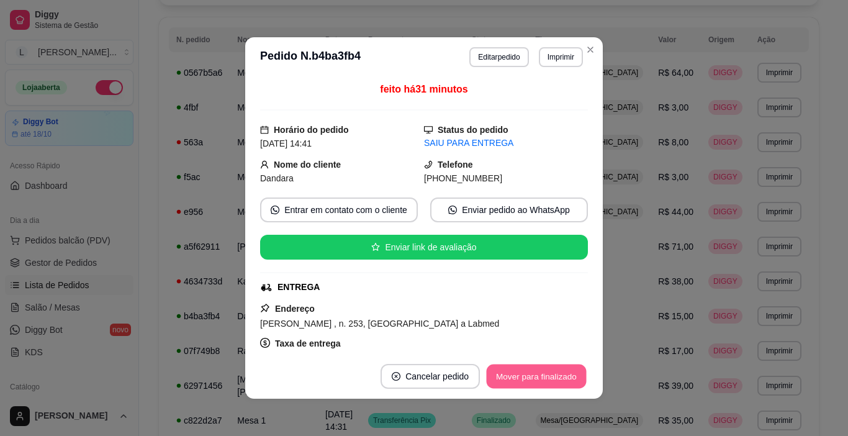
click at [560, 384] on button "Mover para finalizado" at bounding box center [536, 376] width 100 height 24
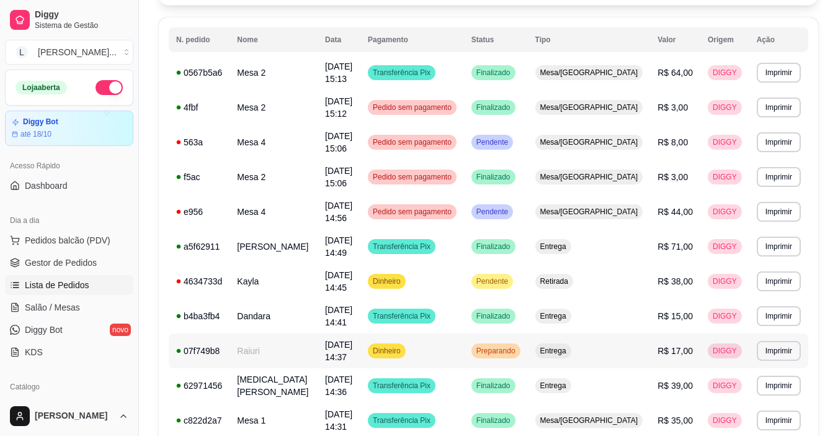
click at [517, 357] on td "Preparando" at bounding box center [496, 350] width 64 height 35
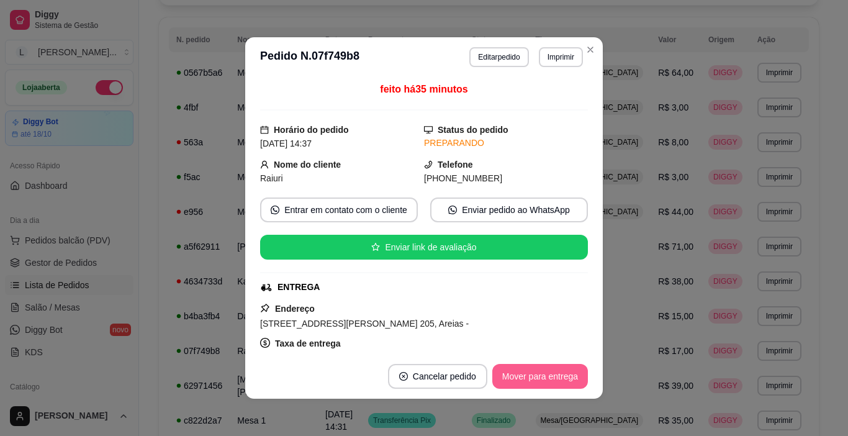
click at [537, 375] on button "Mover para entrega" at bounding box center [540, 376] width 96 height 25
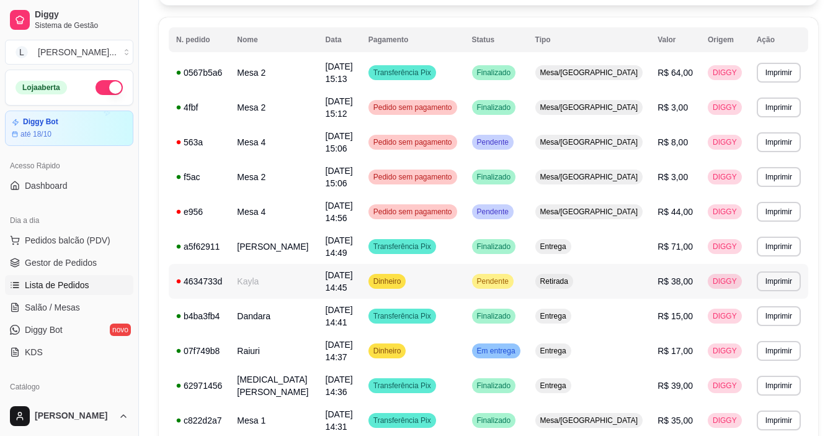
click at [465, 287] on td "Dinheiro" at bounding box center [413, 281] width 104 height 35
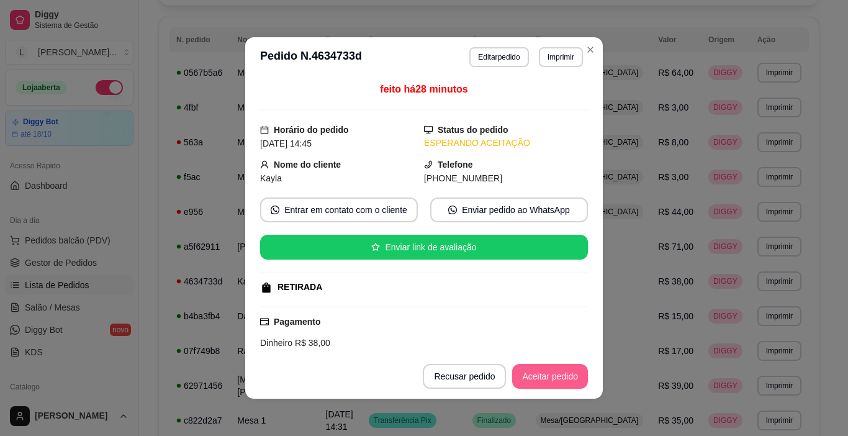
click at [539, 373] on button "Aceitar pedido" at bounding box center [550, 376] width 76 height 25
click at [537, 373] on button "Mover para preparo" at bounding box center [539, 376] width 96 height 25
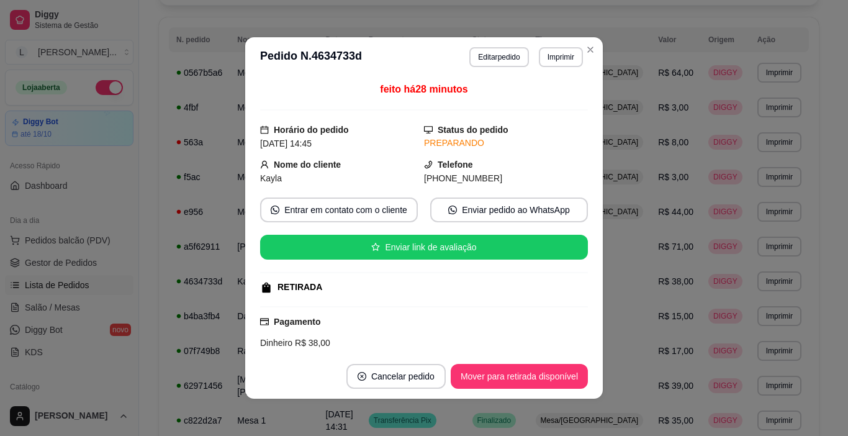
click at [554, 60] on button "Imprimir" at bounding box center [561, 57] width 44 height 20
click at [542, 111] on div "Escolha a impressora IMPRESSORA" at bounding box center [534, 92] width 102 height 42
click at [544, 101] on button "IMPRESSORA" at bounding box center [535, 101] width 90 height 20
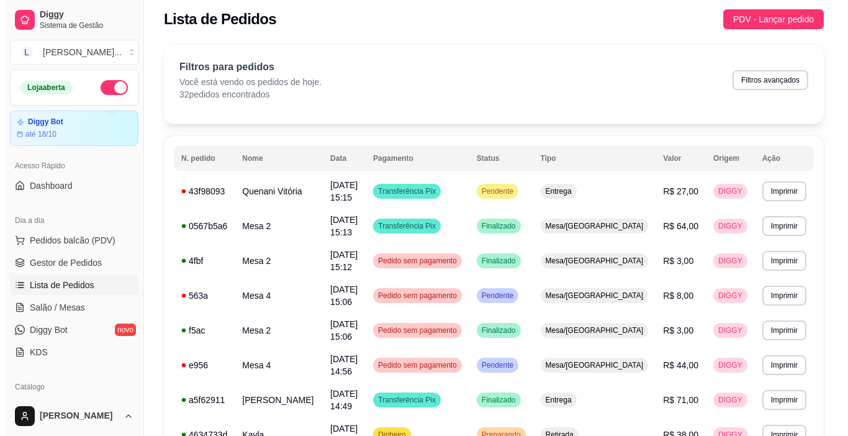
scroll to position [0, 0]
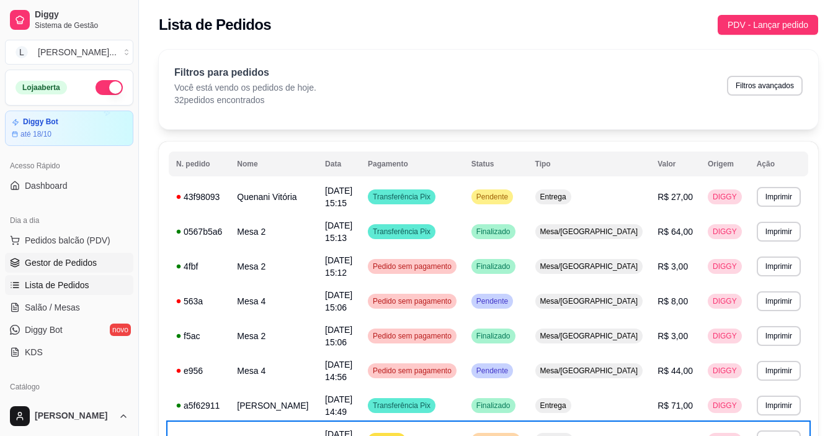
click at [72, 264] on span "Gestor de Pedidos" at bounding box center [61, 262] width 72 height 12
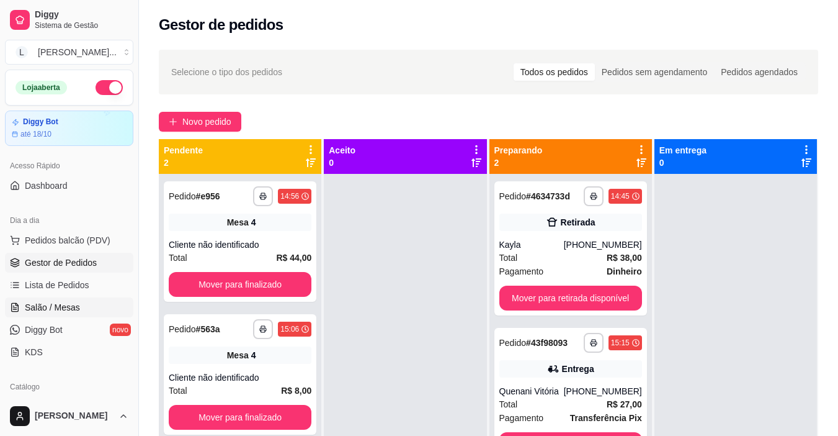
click at [63, 307] on span "Salão / Mesas" at bounding box center [52, 307] width 55 height 12
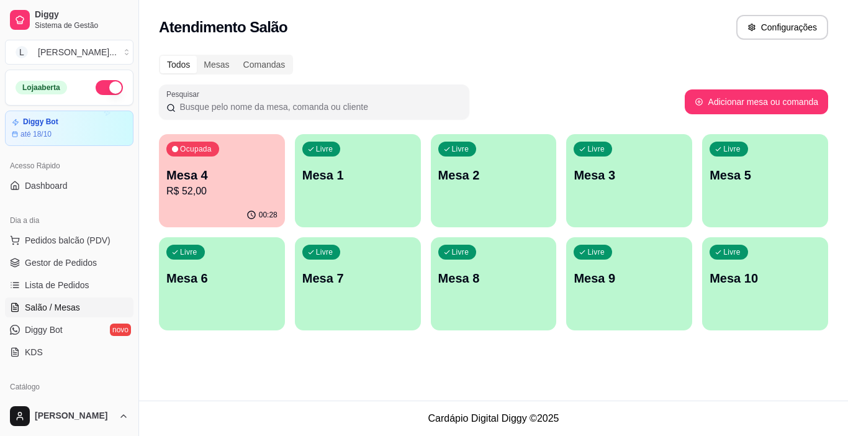
click at [233, 186] on p "R$ 52,00" at bounding box center [221, 191] width 111 height 15
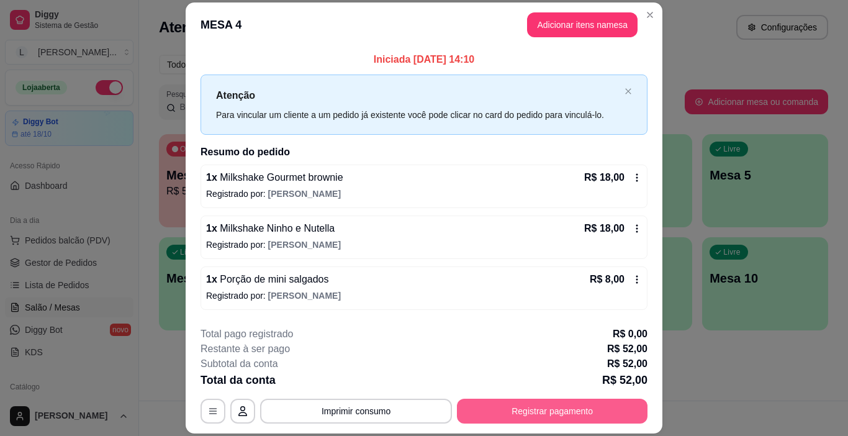
click at [509, 416] on button "Registrar pagamento" at bounding box center [552, 410] width 190 height 25
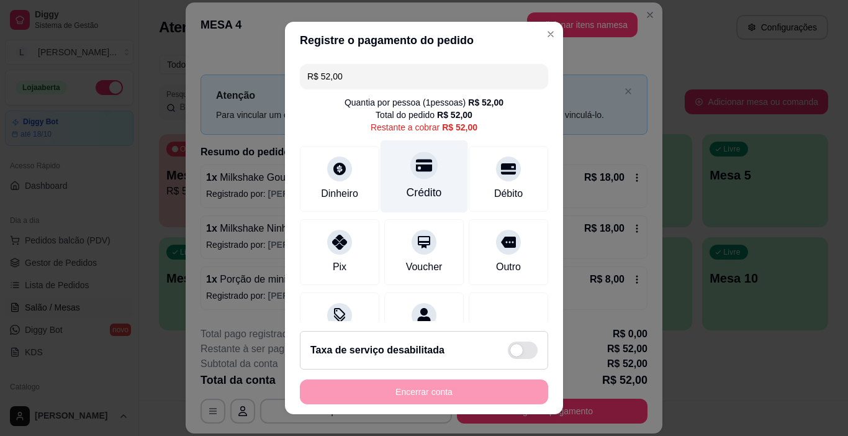
click at [408, 182] on div "Crédito" at bounding box center [423, 176] width 87 height 73
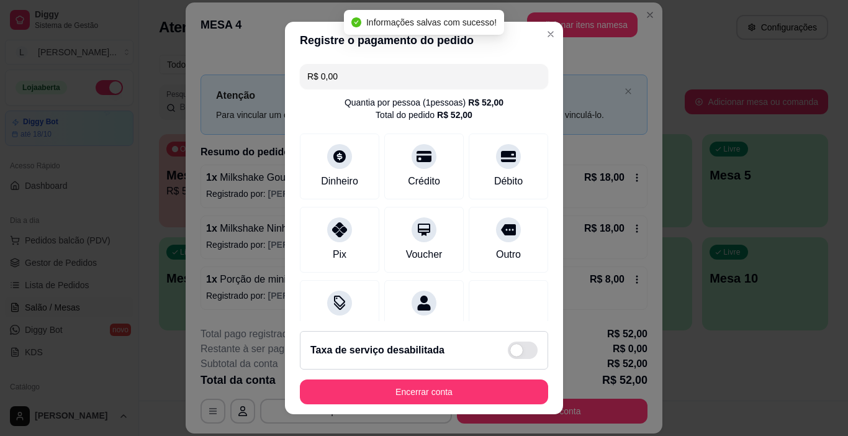
type input "R$ 0,00"
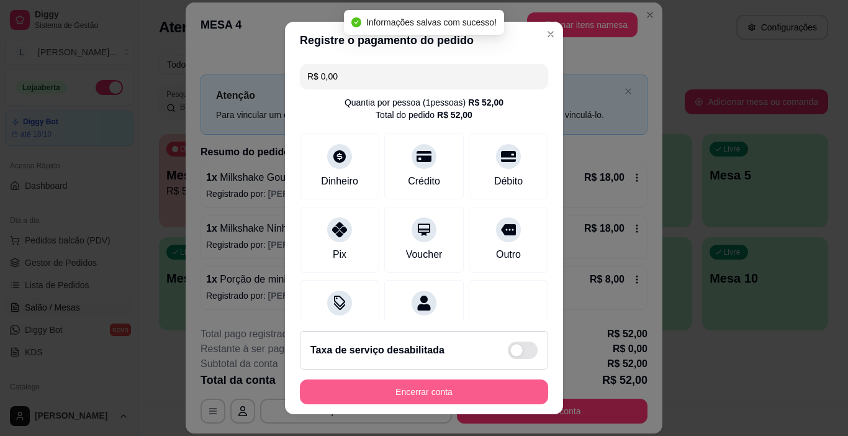
click at [459, 393] on button "Encerrar conta" at bounding box center [424, 391] width 248 height 25
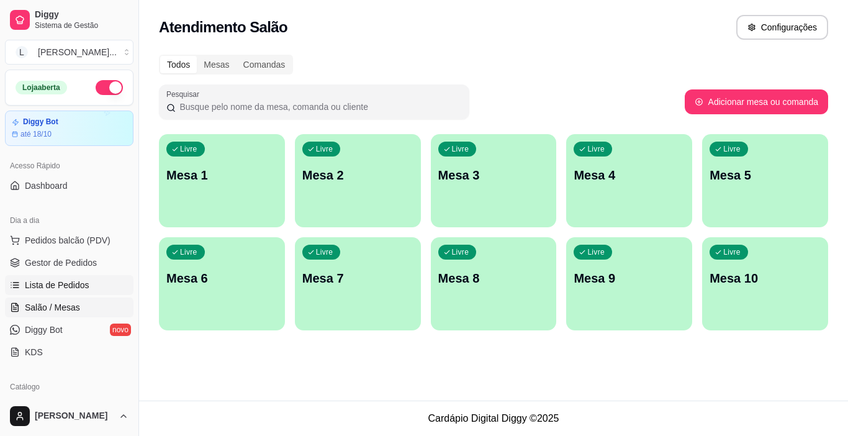
click at [82, 288] on span "Lista de Pedidos" at bounding box center [57, 285] width 65 height 12
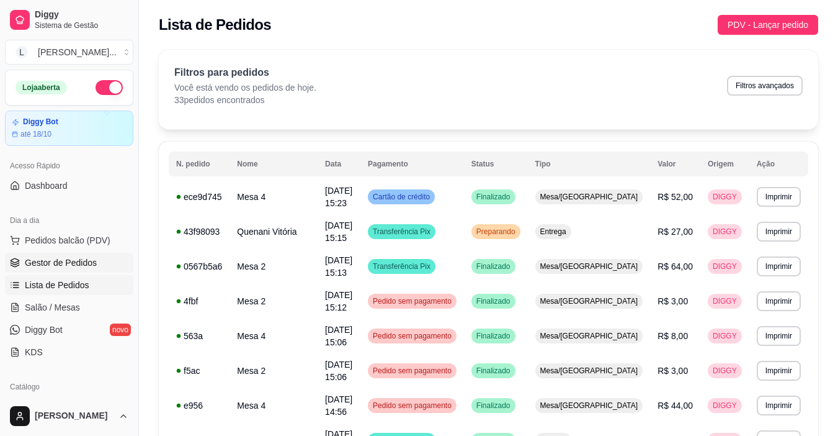
click at [92, 265] on span "Gestor de Pedidos" at bounding box center [61, 262] width 72 height 12
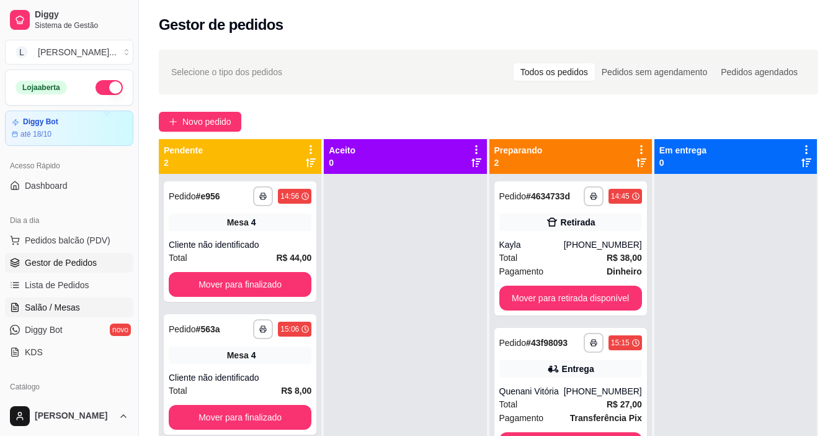
click at [80, 308] on link "Salão / Mesas" at bounding box center [69, 307] width 128 height 20
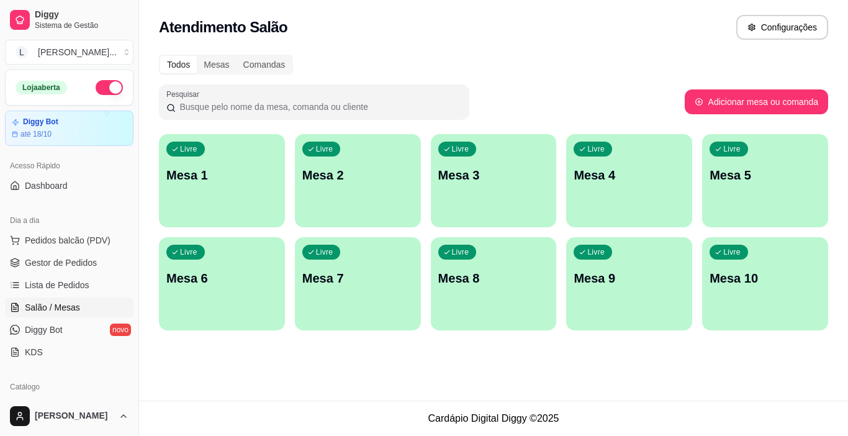
click at [253, 195] on div "Livre Mesa 1" at bounding box center [222, 173] width 126 height 78
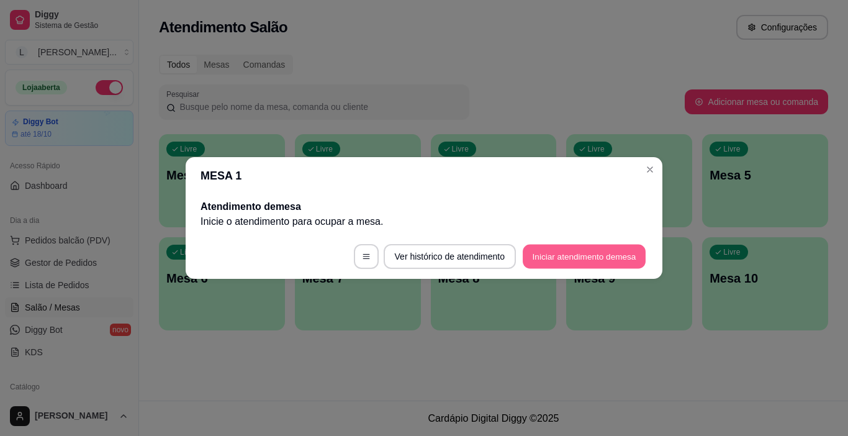
click at [557, 247] on button "Iniciar atendimento de mesa" at bounding box center [583, 256] width 123 height 24
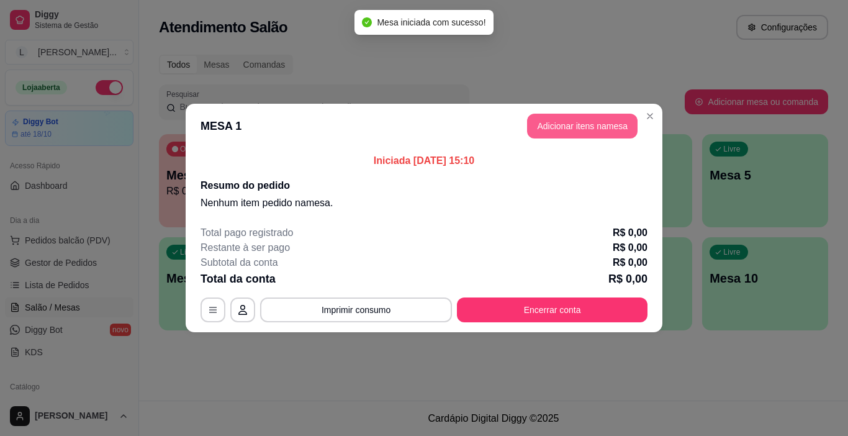
click at [584, 127] on button "Adicionar itens na mesa" at bounding box center [582, 126] width 110 height 25
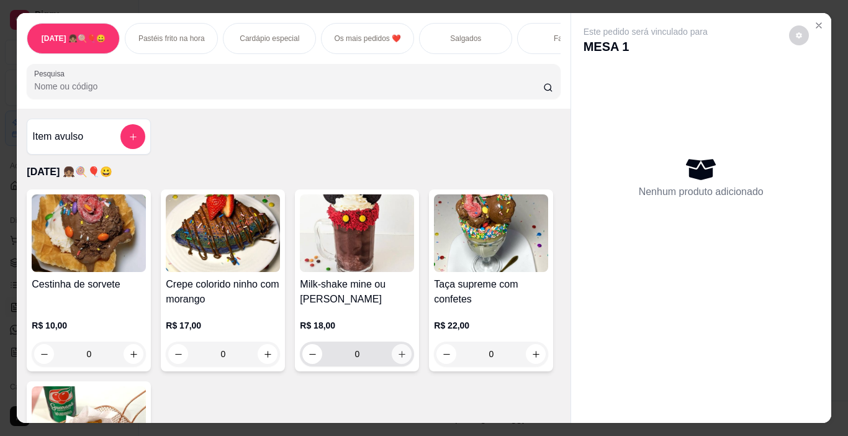
click at [398, 356] on icon "increase-product-quantity" at bounding box center [401, 354] width 7 height 7
type input "1"
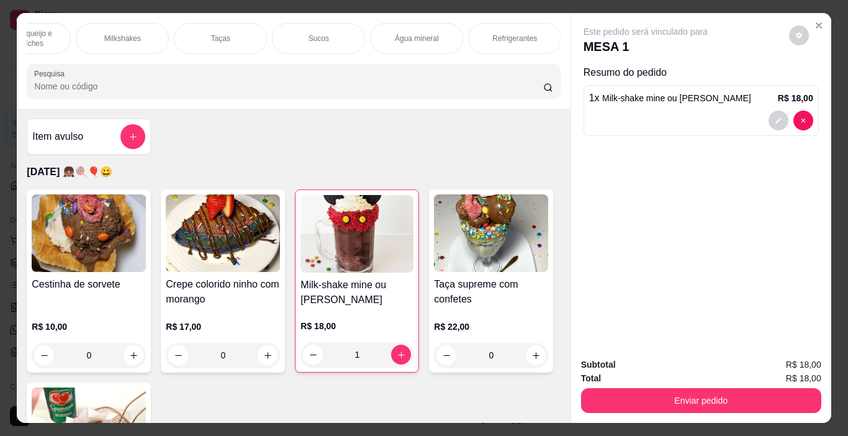
scroll to position [0, 1593]
click at [445, 25] on div "Refrigerantes" at bounding box center [441, 38] width 93 height 31
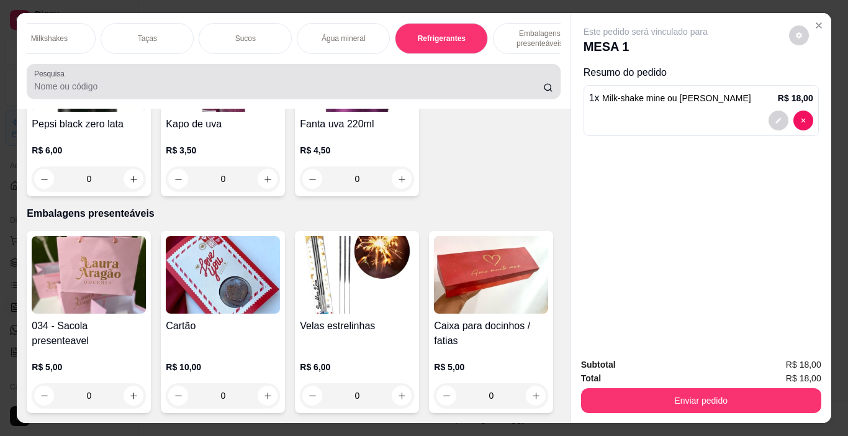
scroll to position [31, 0]
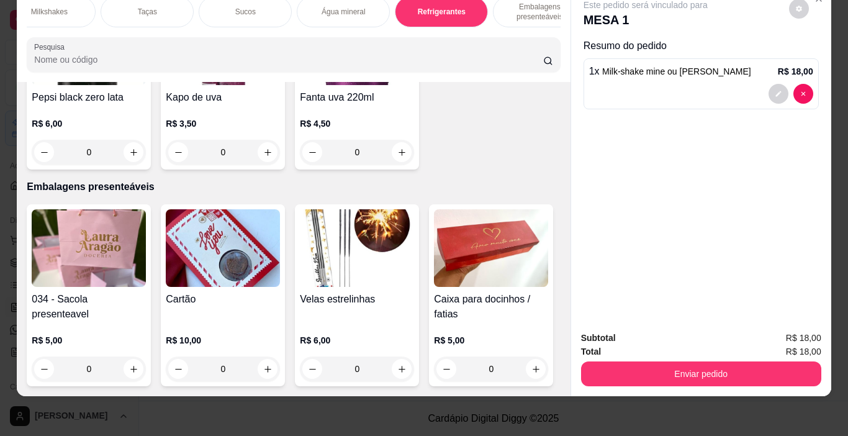
type input "1"
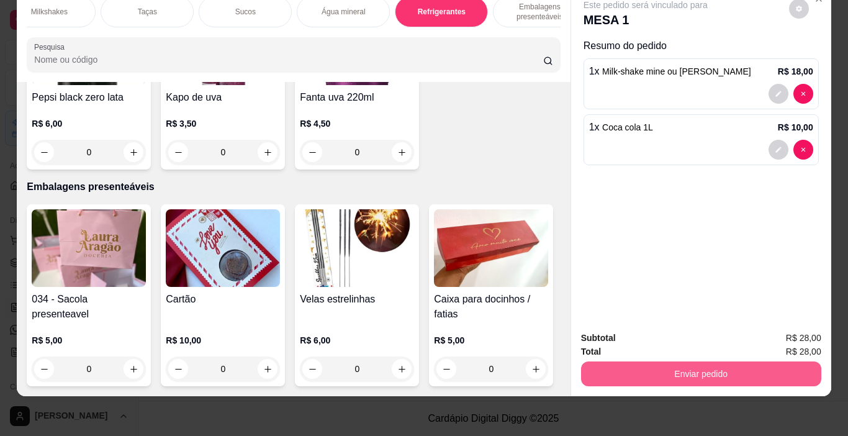
click at [660, 363] on button "Enviar pedido" at bounding box center [701, 373] width 240 height 25
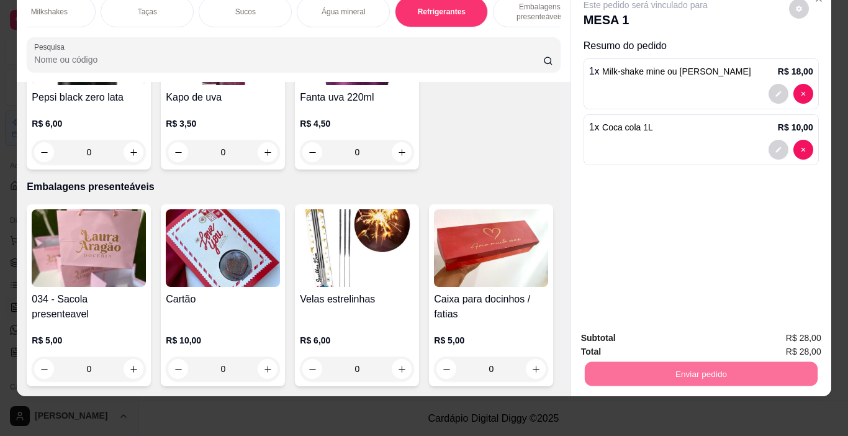
click at [788, 334] on button "Enviar pedido" at bounding box center [788, 334] width 70 height 24
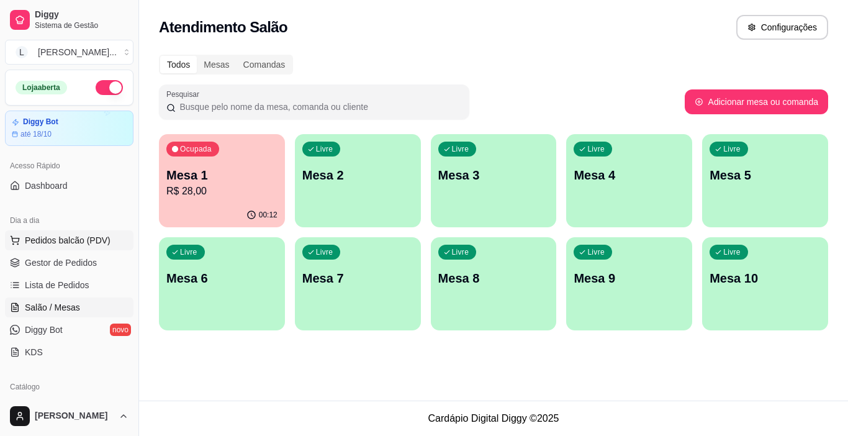
click at [57, 241] on span "Pedidos balcão (PDV)" at bounding box center [68, 240] width 86 height 12
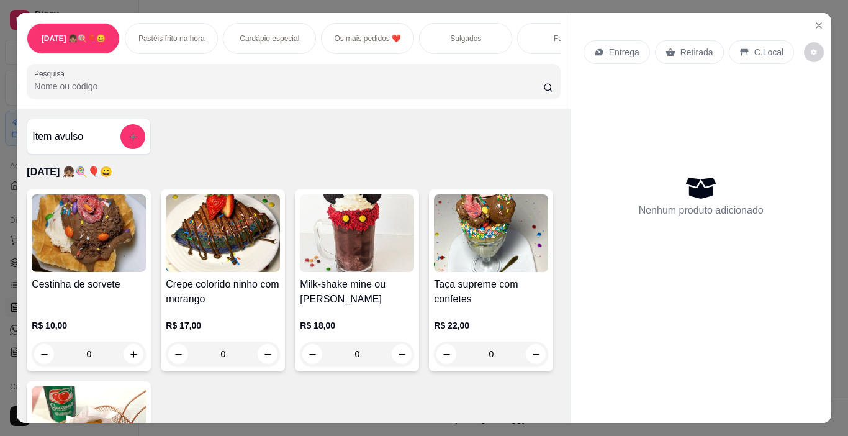
scroll to position [0, 238]
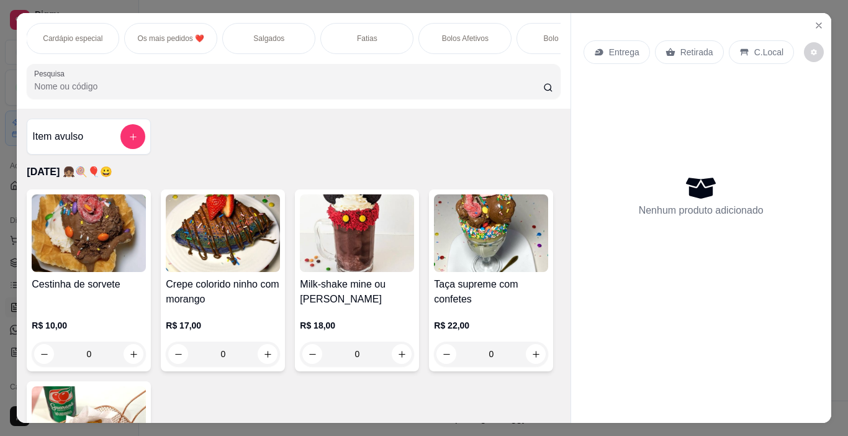
click at [222, 48] on div "Salgados" at bounding box center [268, 38] width 93 height 31
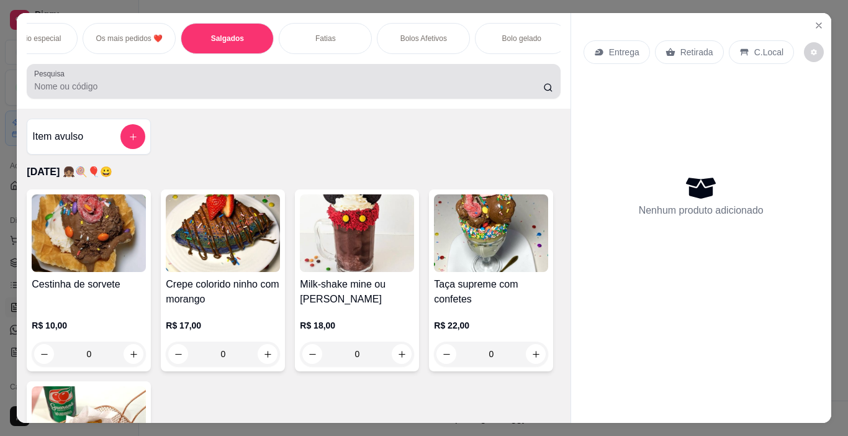
scroll to position [31, 0]
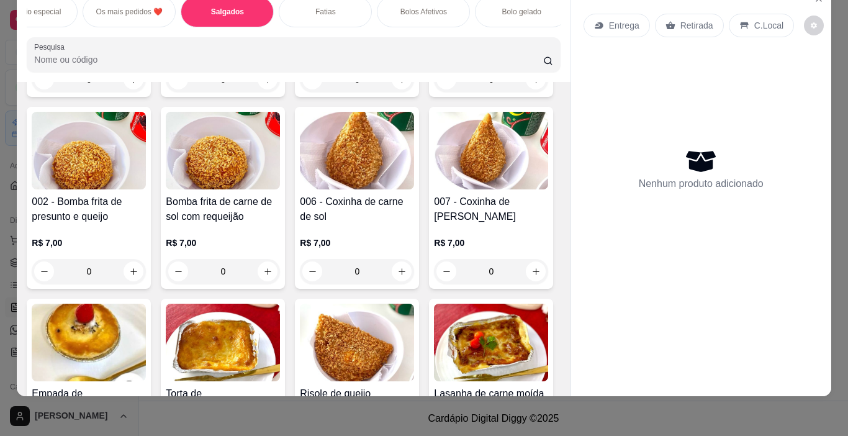
click at [441, 9] on div "Bolos Afetivos" at bounding box center [423, 11] width 93 height 31
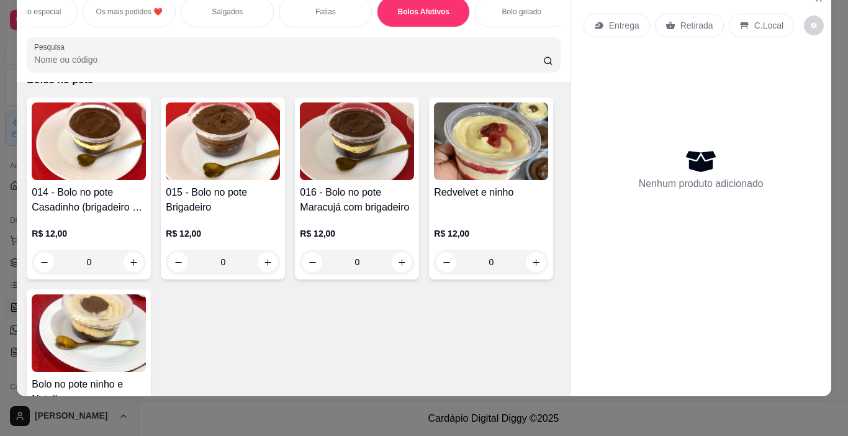
scroll to position [2986, 0]
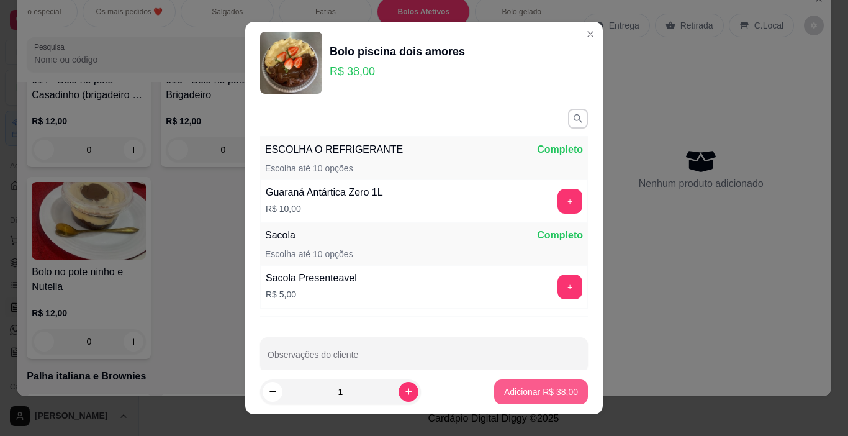
click at [511, 397] on p "Adicionar R$ 38,00" at bounding box center [541, 391] width 74 height 12
type input "1"
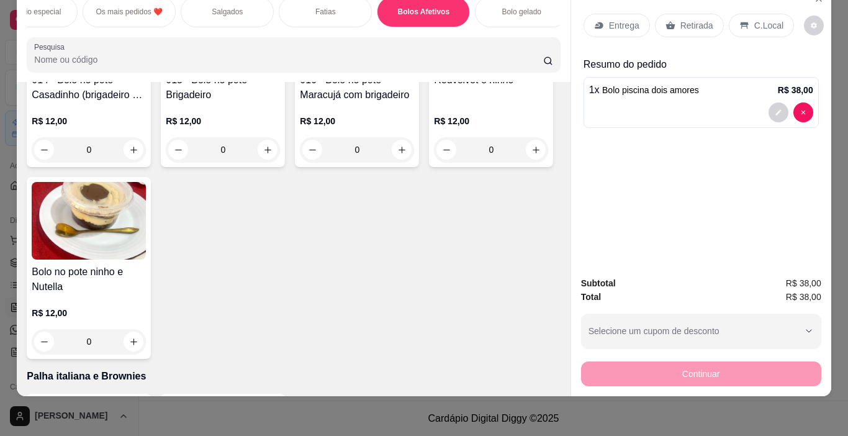
click at [611, 20] on p "Entrega" at bounding box center [624, 25] width 30 height 12
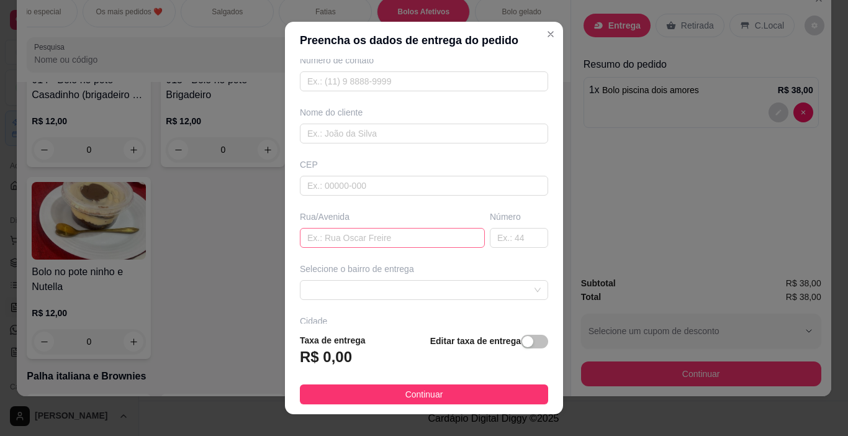
scroll to position [124, 0]
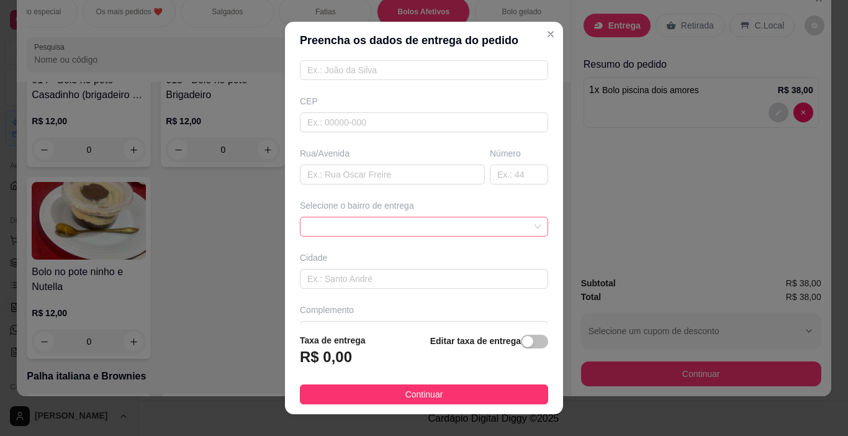
click at [486, 220] on span at bounding box center [423, 226] width 233 height 19
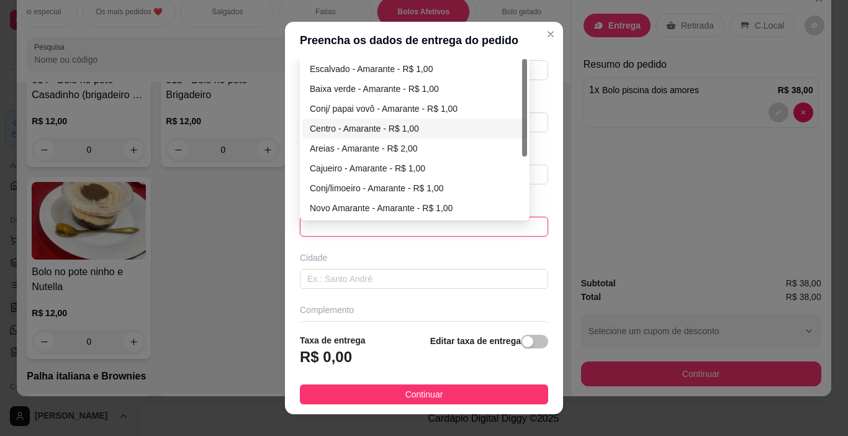
click at [409, 131] on div "Centro - Amarante - R$ 1,00" at bounding box center [415, 129] width 210 height 14
type input "Amarante"
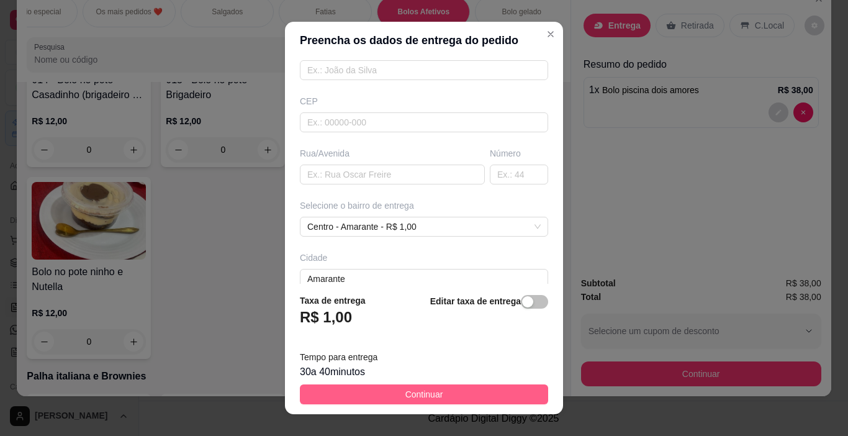
click at [415, 396] on span "Continuar" at bounding box center [424, 394] width 38 height 14
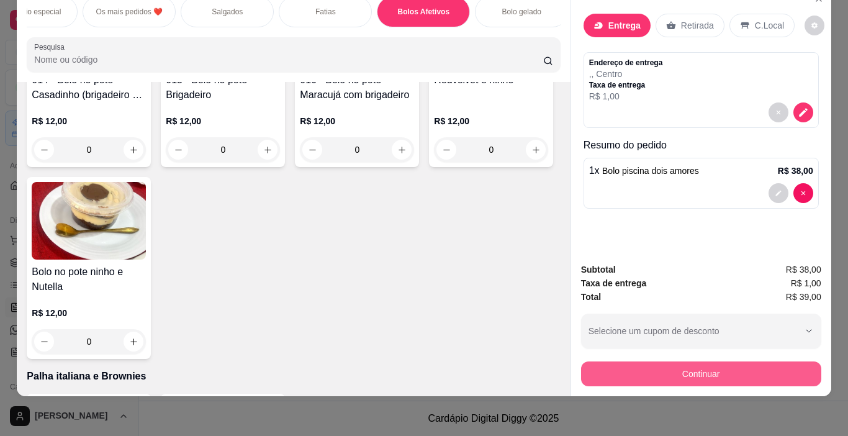
click at [705, 364] on button "Continuar" at bounding box center [701, 373] width 240 height 25
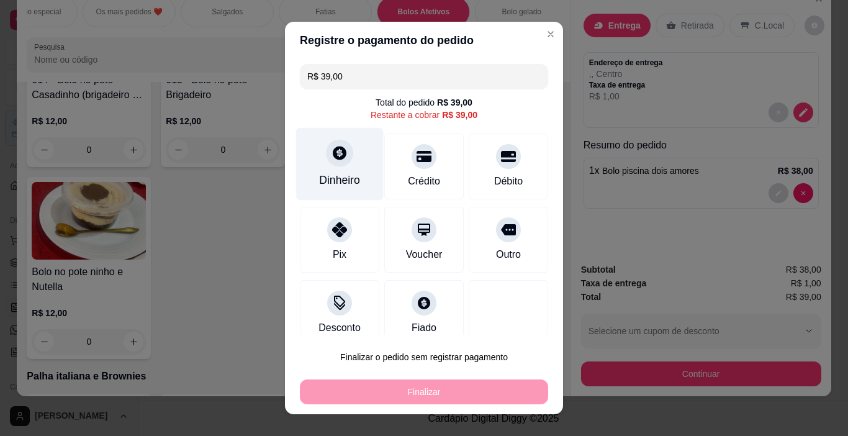
click at [339, 183] on div "Dinheiro" at bounding box center [339, 180] width 41 height 16
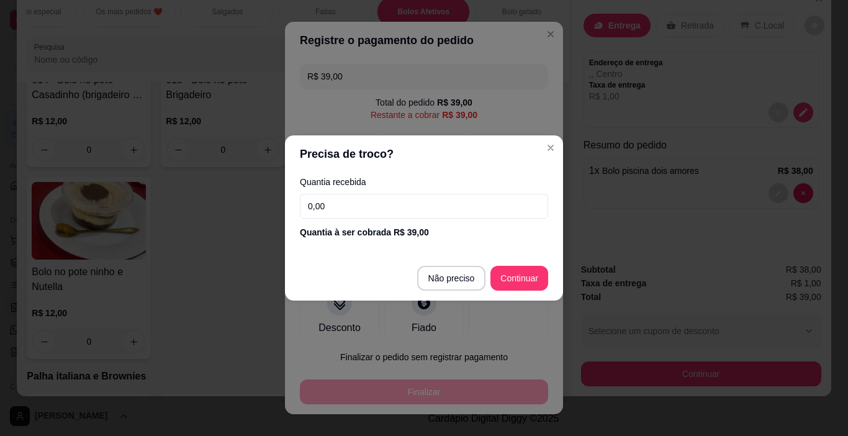
click at [431, 208] on input "0,00" at bounding box center [424, 206] width 248 height 25
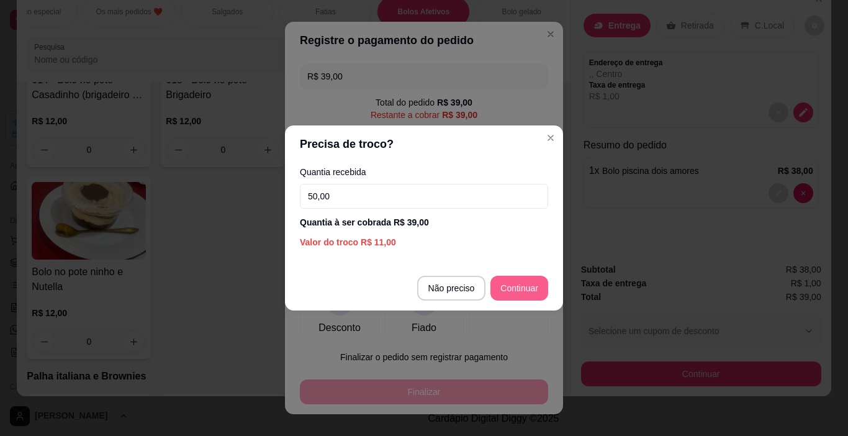
type input "50,00"
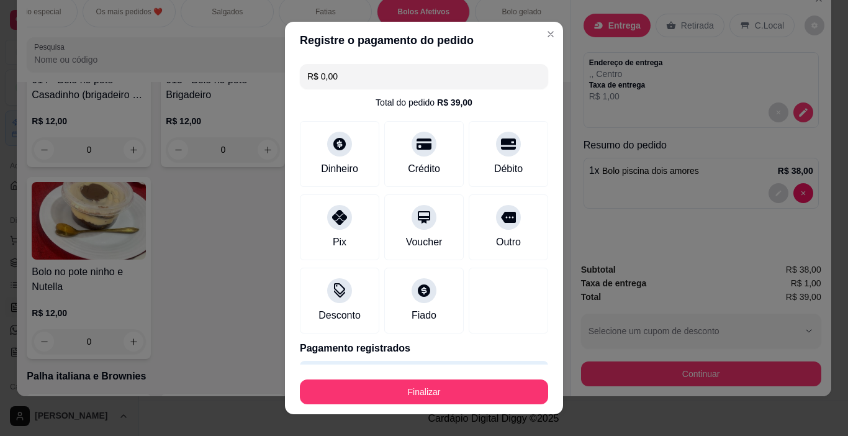
type input "R$ 0,00"
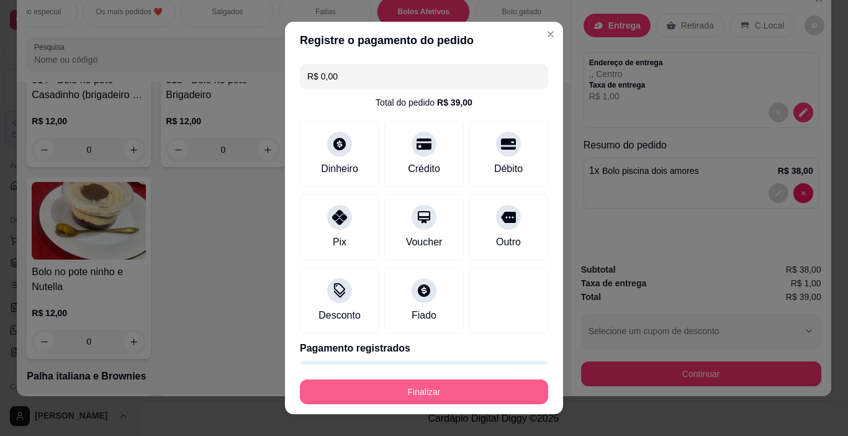
click at [441, 390] on button "Finalizar" at bounding box center [424, 391] width 248 height 25
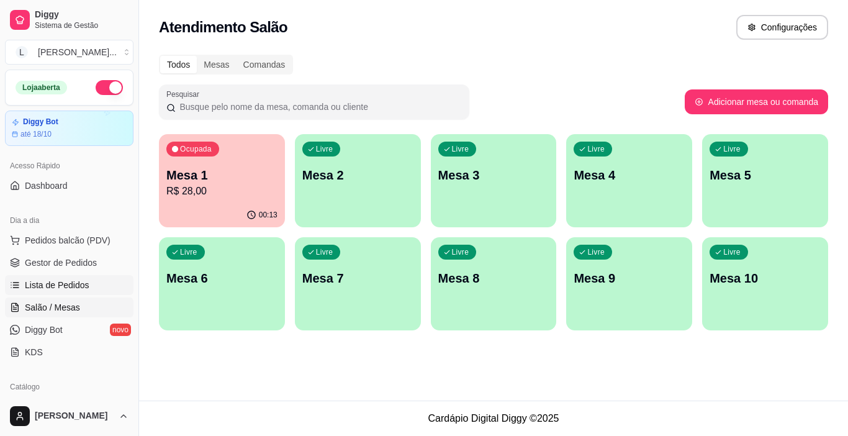
click at [68, 279] on span "Lista de Pedidos" at bounding box center [57, 285] width 65 height 12
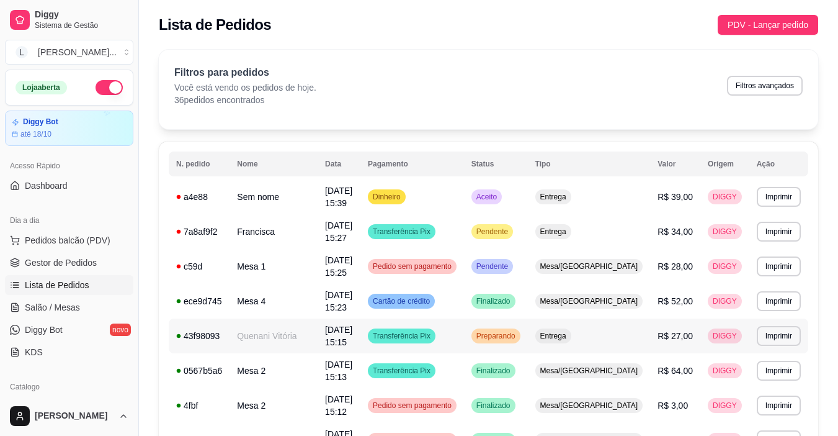
click at [464, 318] on td "Transferência Pix" at bounding box center [412, 335] width 104 height 35
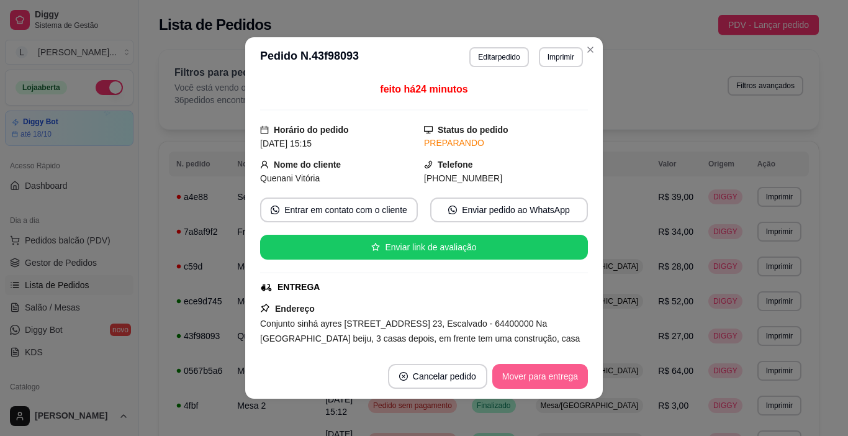
click at [547, 377] on button "Mover para entrega" at bounding box center [540, 376] width 96 height 25
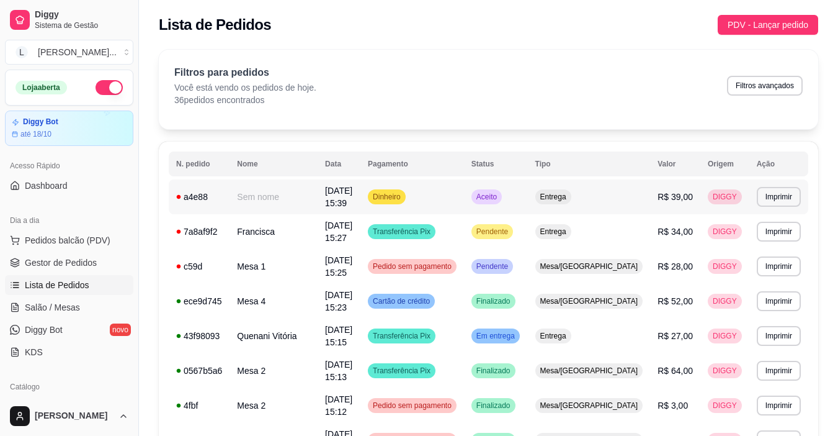
click at [464, 190] on td "Dinheiro" at bounding box center [412, 196] width 104 height 35
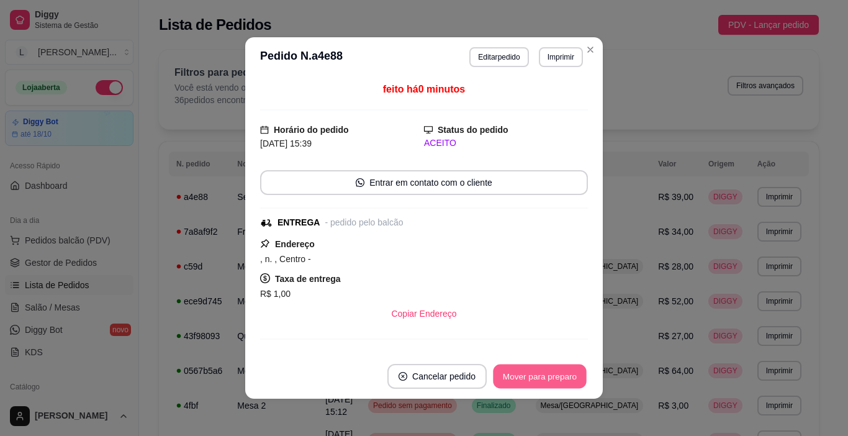
click at [533, 378] on button "Mover para preparo" at bounding box center [539, 376] width 93 height 24
click at [532, 379] on button "Mover para entrega" at bounding box center [540, 376] width 96 height 25
click at [519, 370] on button "Mover para finalizado" at bounding box center [536, 376] width 100 height 24
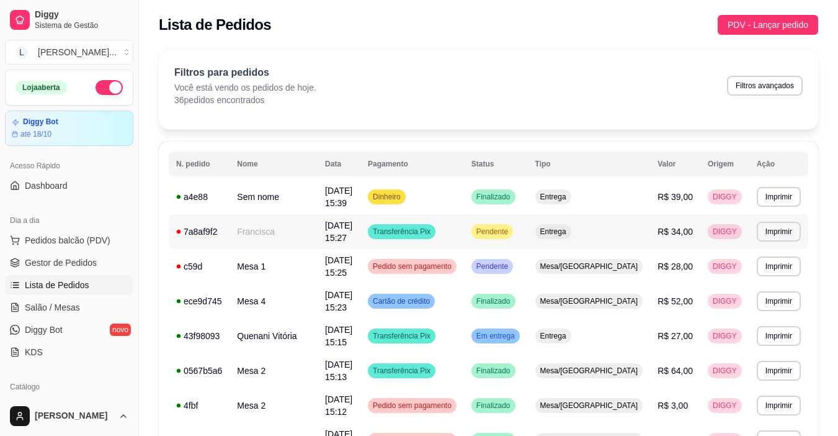
click at [464, 225] on td "Transferência Pix" at bounding box center [412, 231] width 104 height 35
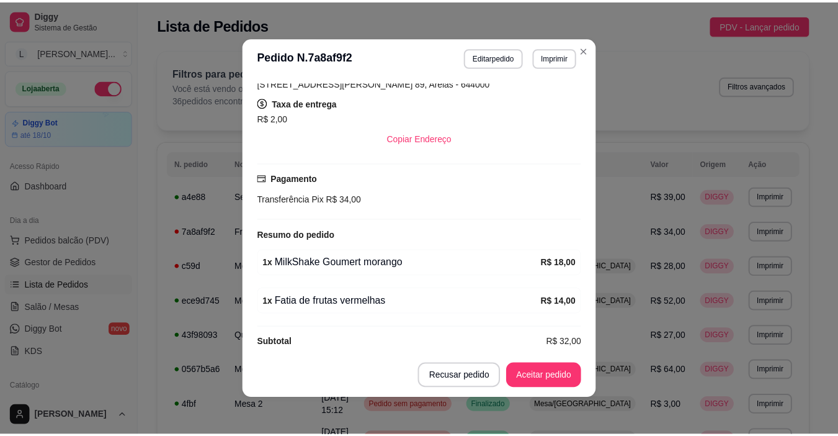
scroll to position [254, 0]
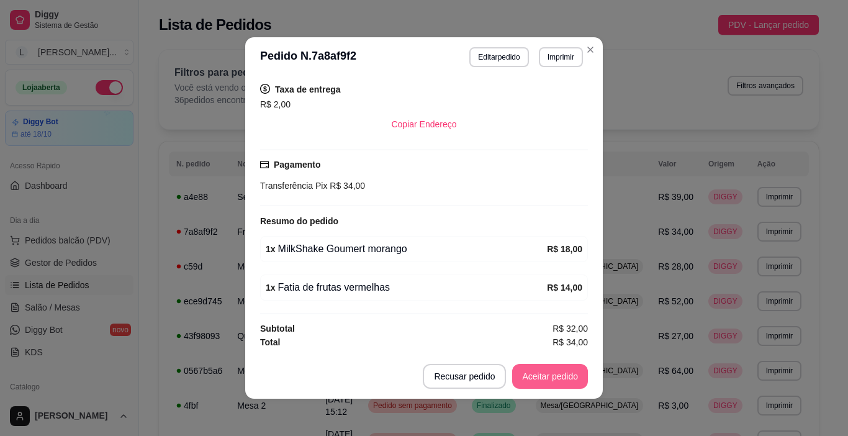
click at [544, 372] on button "Aceitar pedido" at bounding box center [550, 376] width 76 height 25
click at [544, 372] on button "Mover para preparo" at bounding box center [539, 376] width 93 height 24
click at [547, 62] on button "Imprimir" at bounding box center [561, 57] width 44 height 20
click at [537, 101] on button "IMPRESSORA" at bounding box center [545, 95] width 72 height 16
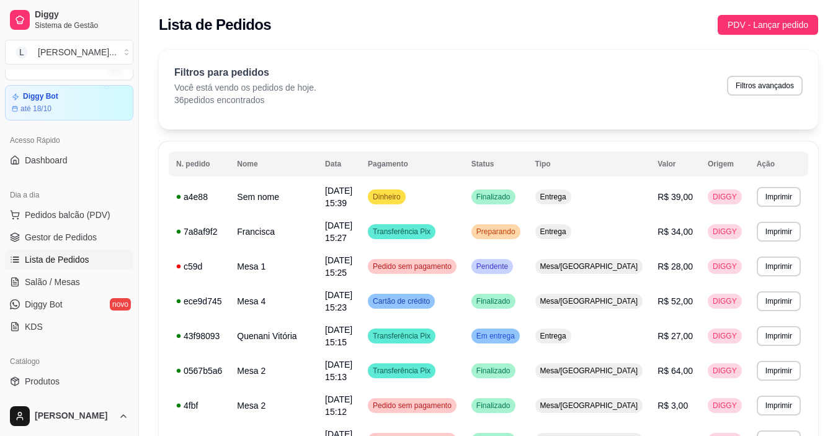
scroll to position [0, 0]
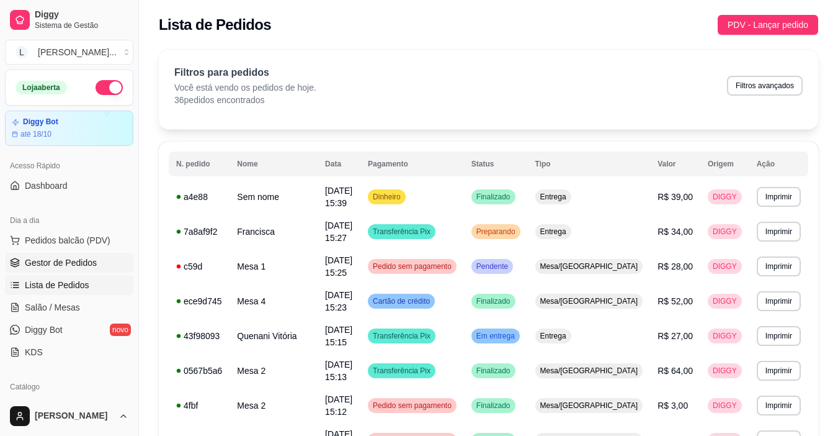
click at [80, 263] on span "Gestor de Pedidos" at bounding box center [61, 262] width 72 height 12
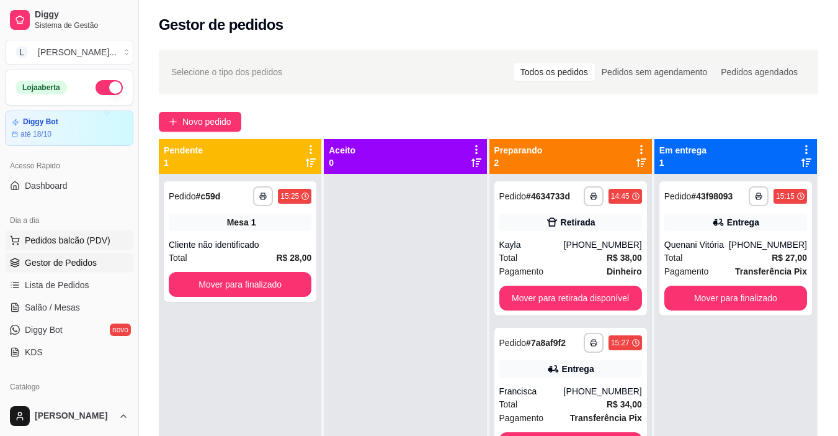
click at [84, 233] on button "Pedidos balcão (PDV)" at bounding box center [69, 240] width 128 height 20
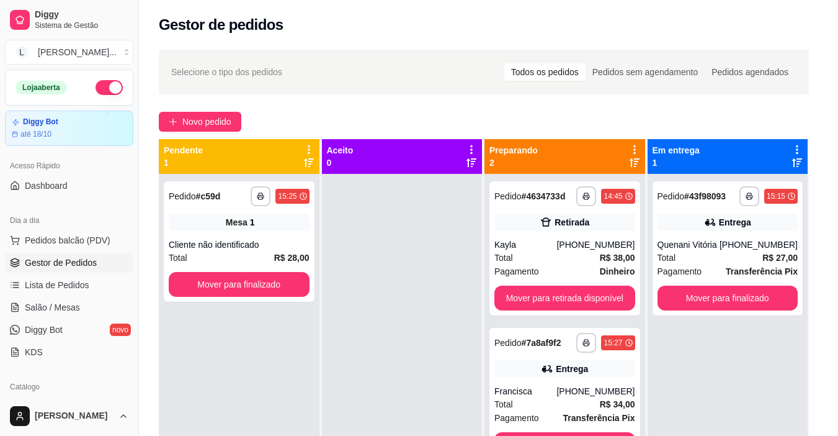
click at [84, 239] on img at bounding box center [89, 233] width 114 height 78
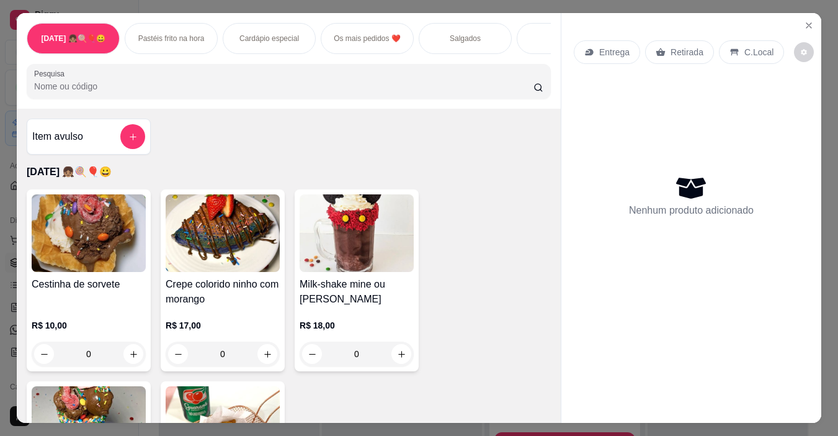
click at [578, 135] on div "Nenhum produto adicionado" at bounding box center [691, 195] width 235 height 243
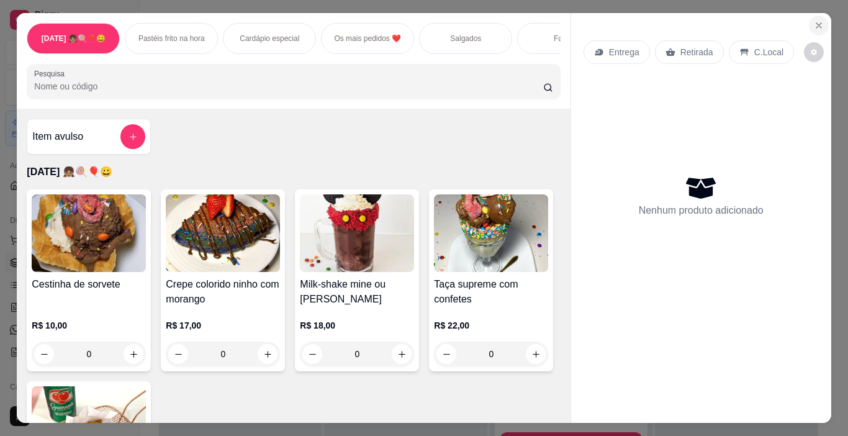
click at [811, 27] on button "Close" at bounding box center [818, 26] width 20 height 20
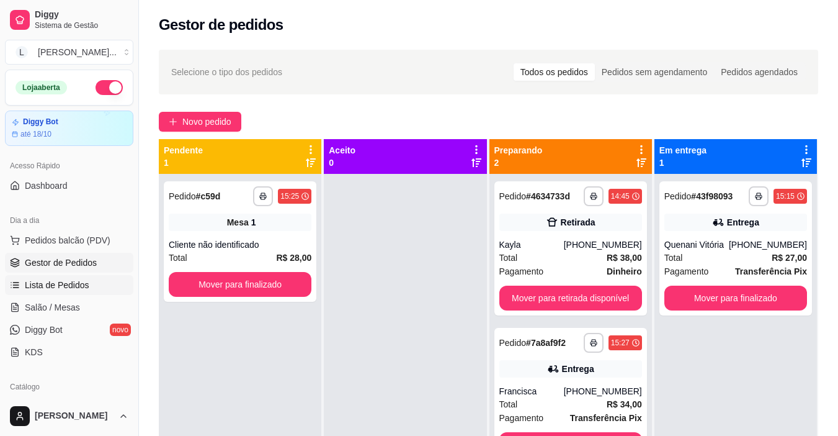
click at [100, 292] on link "Lista de Pedidos" at bounding box center [69, 285] width 128 height 20
